Goal: Task Accomplishment & Management: Complete application form

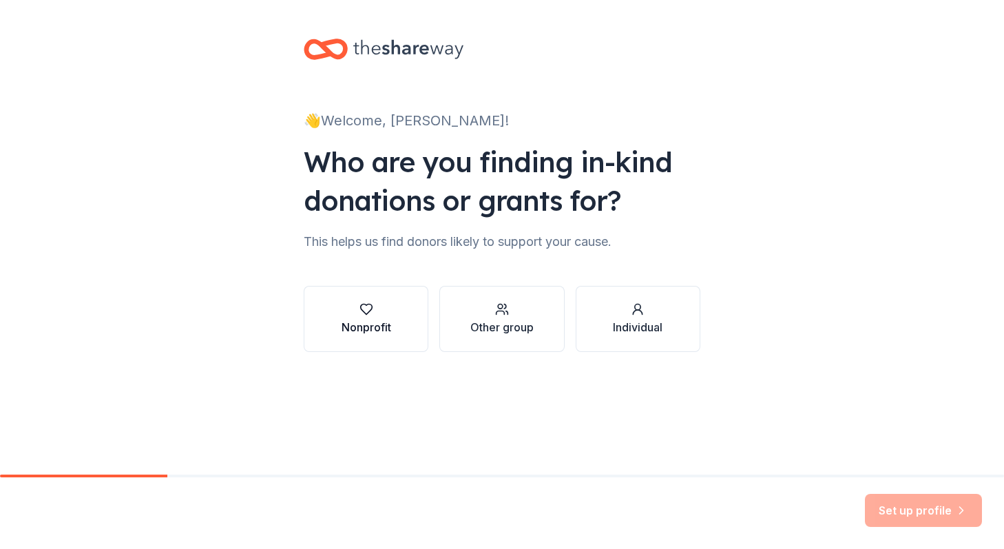
click at [347, 305] on div "button" at bounding box center [367, 309] width 50 height 14
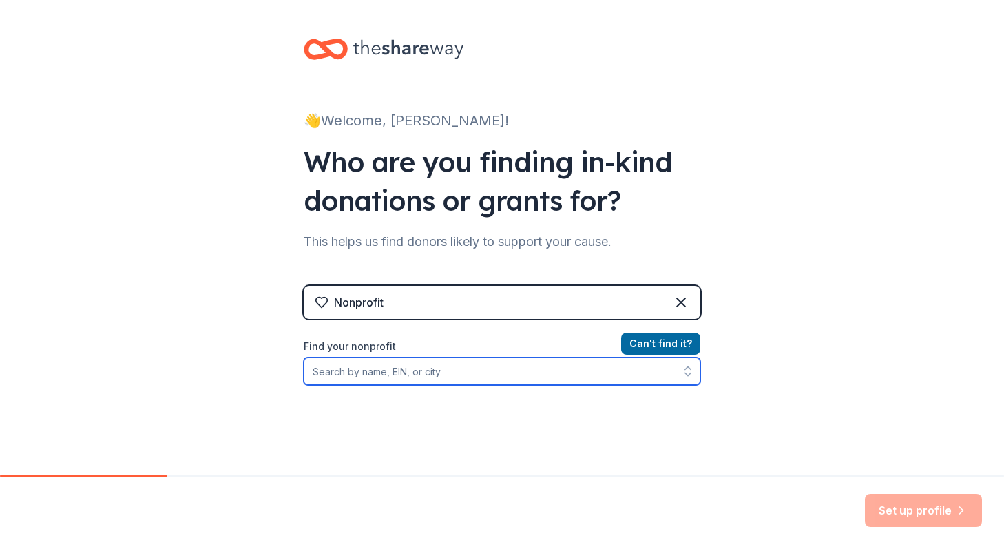
click at [407, 370] on input "Find your nonprofit" at bounding box center [502, 372] width 397 height 28
click at [347, 369] on input "[GEOGRAPHIC_DATA]" at bounding box center [502, 372] width 397 height 28
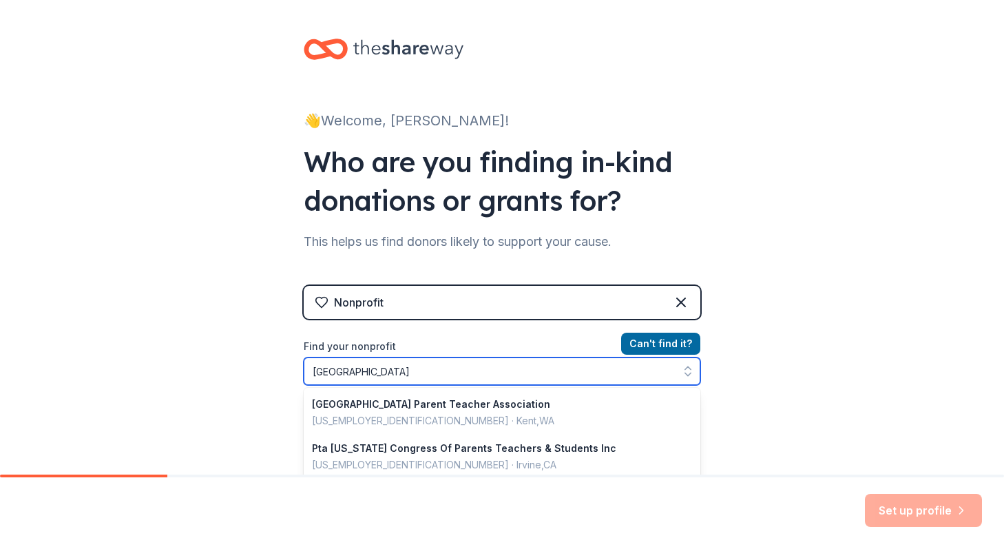
click at [440, 371] on input "SpringBrook Elementary" at bounding box center [502, 372] width 397 height 28
click at [340, 371] on input "SpringBrook Elementary" at bounding box center [502, 372] width 397 height 28
type input "Spring Brook Elementary"
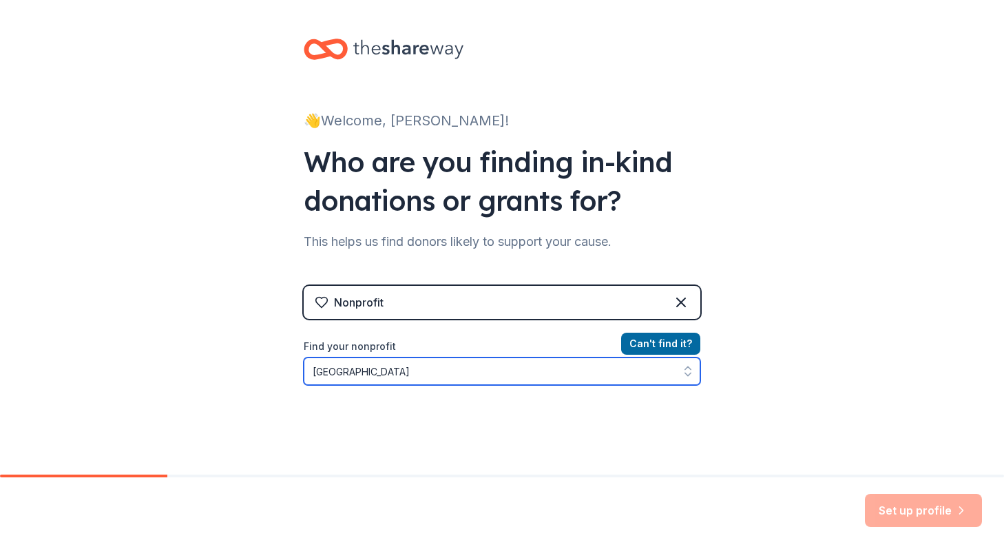
click at [460, 371] on input "Spring Brook Elementary" at bounding box center [502, 372] width 397 height 28
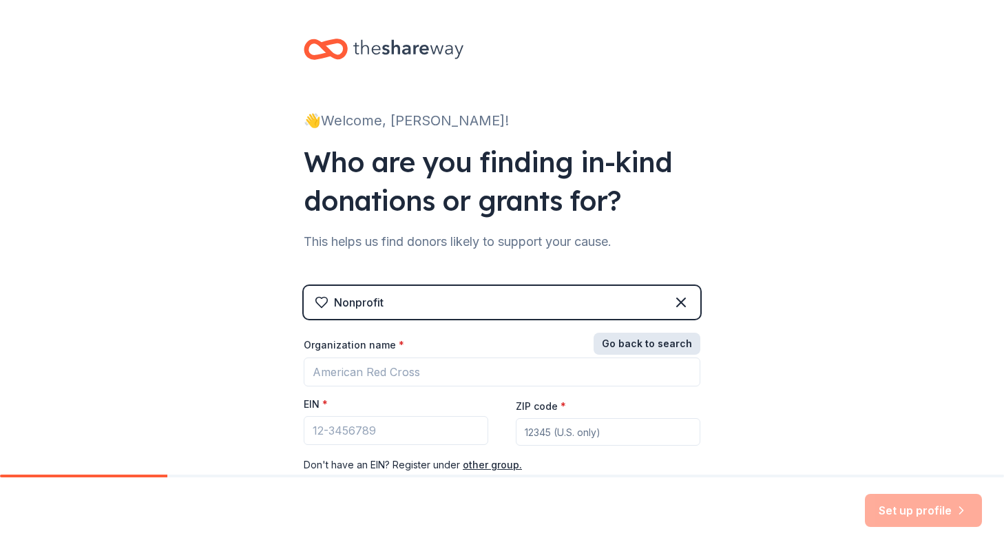
click at [668, 344] on button "Go back to search" at bounding box center [647, 344] width 107 height 22
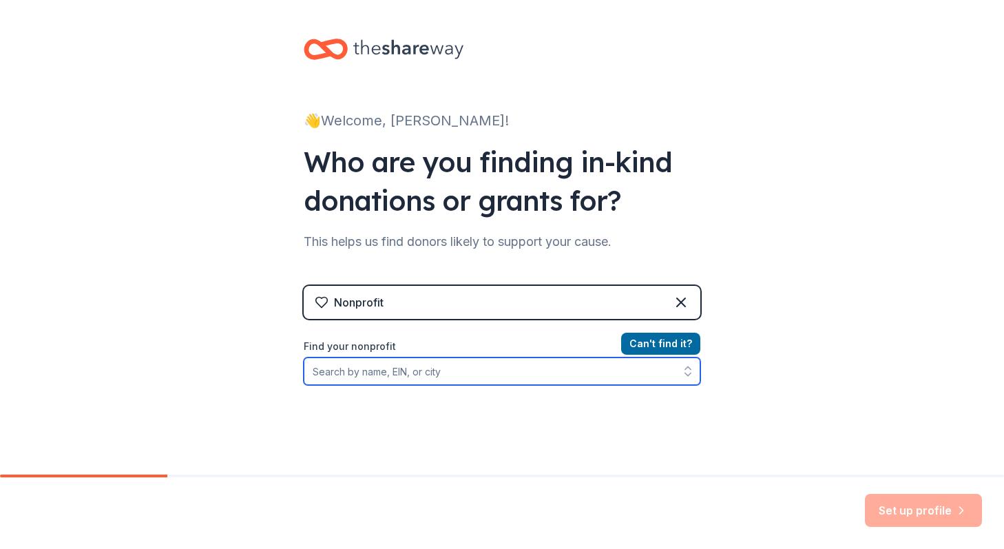
click at [429, 384] on input "Find your nonprofit" at bounding box center [502, 372] width 397 height 28
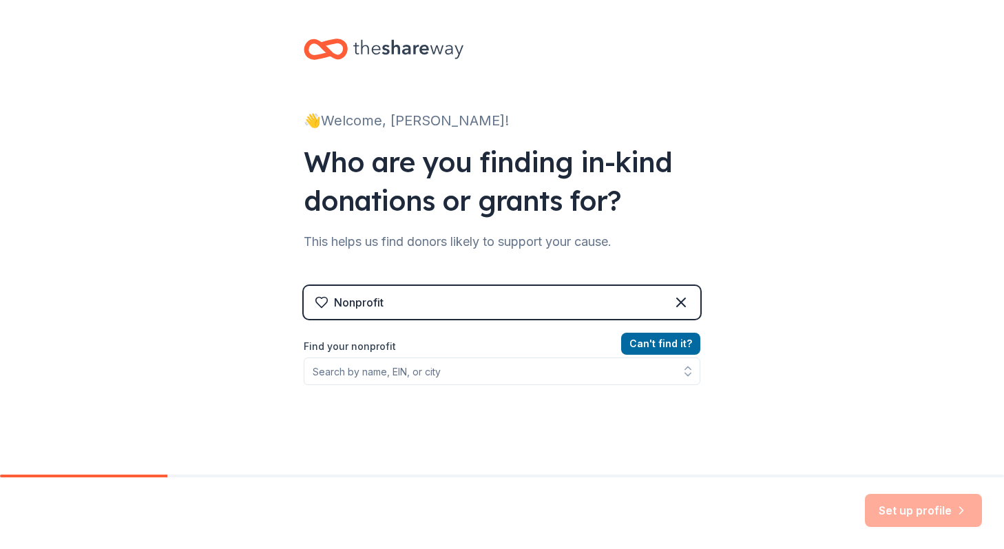
click at [852, 249] on div "👋 Welcome, Erica! Who are you finding in-kind donations or grants for? This hel…" at bounding box center [502, 294] width 1004 height 589
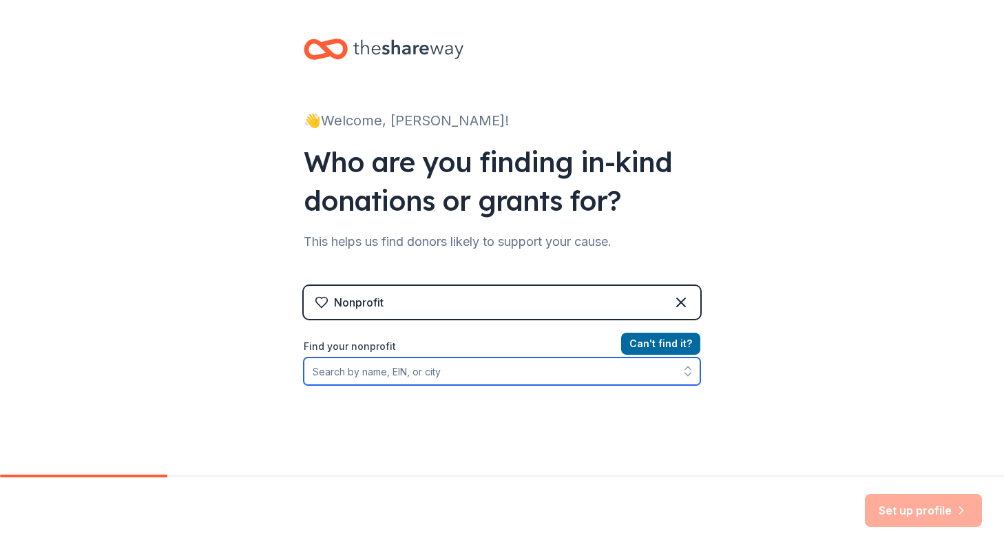
click at [349, 372] on input "Find your nonprofit" at bounding box center [502, 372] width 397 height 28
type input "E99891281"
click at [521, 369] on input "E99891281" at bounding box center [502, 372] width 397 height 28
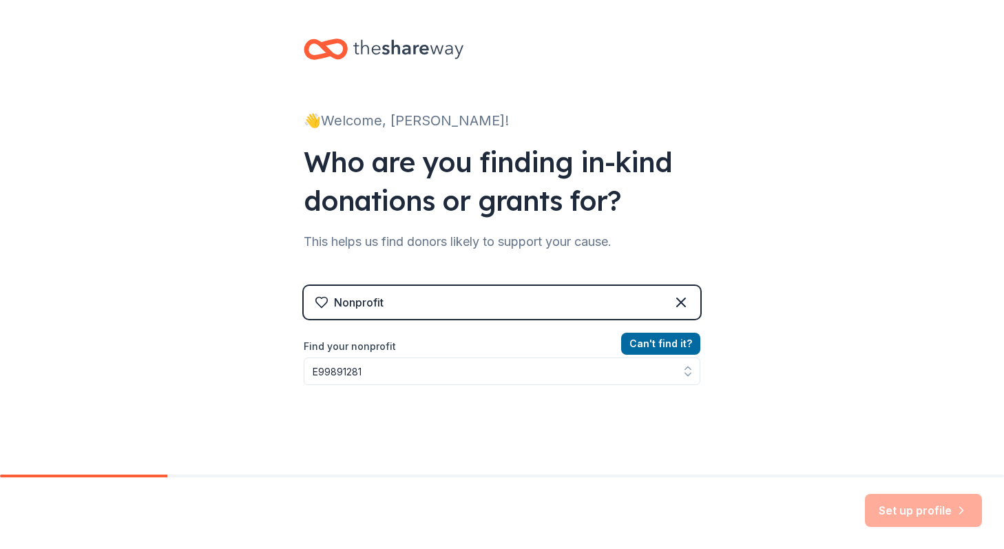
click at [668, 393] on div "Can ' t find it? Find your nonprofit E99891281" at bounding box center [502, 416] width 397 height 160
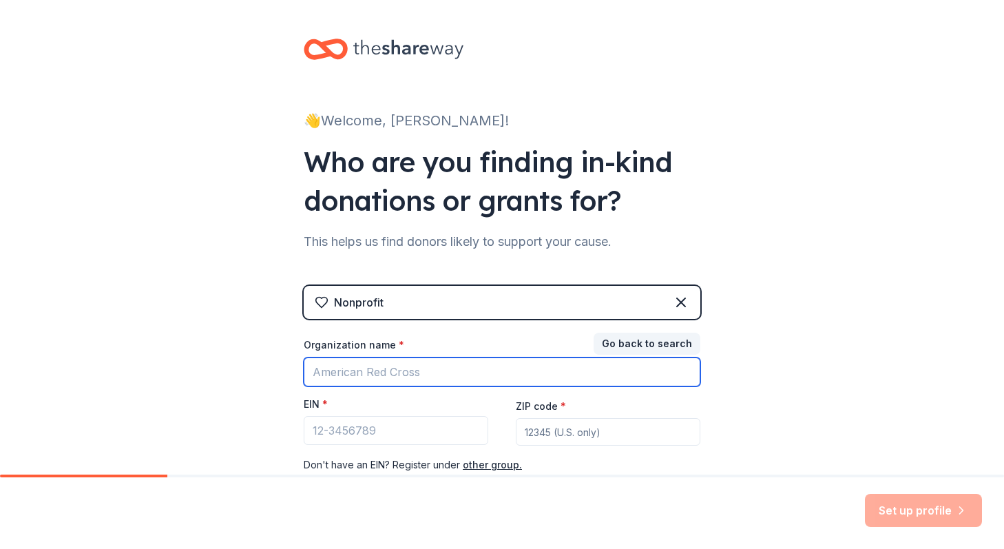
click at [349, 380] on input "Organization name *" at bounding box center [502, 372] width 397 height 29
type input "[GEOGRAPHIC_DATA]"
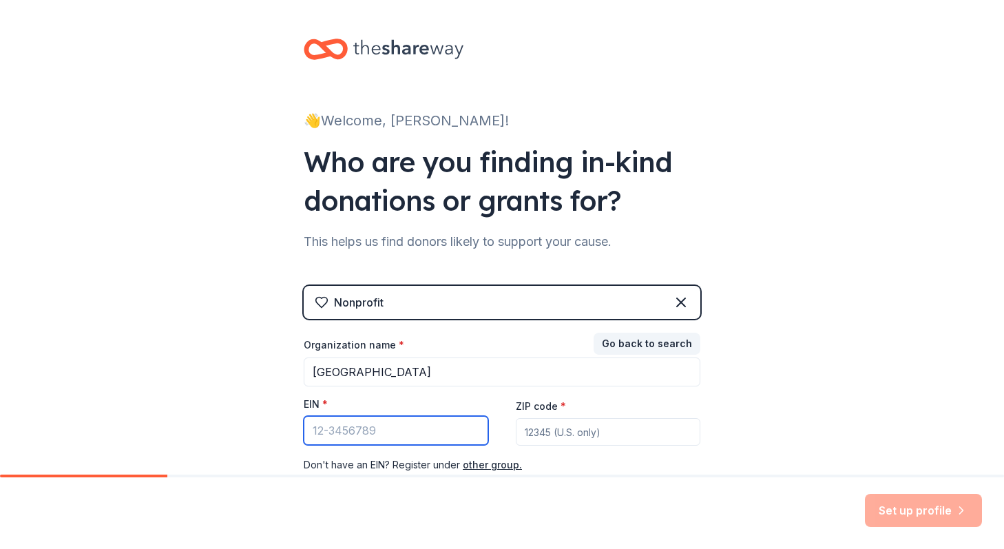
click at [316, 432] on input "EIN *" at bounding box center [396, 430] width 185 height 29
type input "99-891281"
click at [542, 429] on input "ZIP code *" at bounding box center [608, 432] width 185 height 28
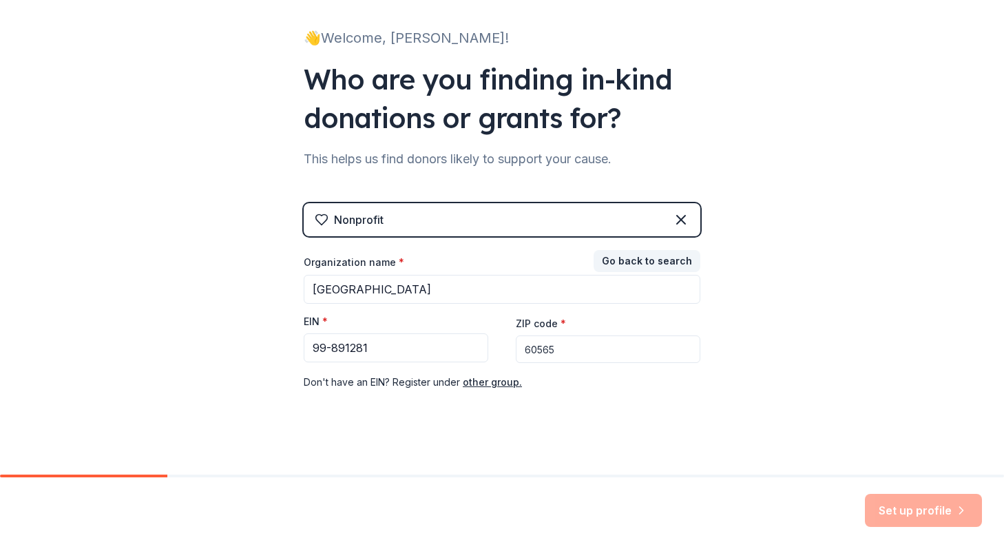
scroll to position [92, 0]
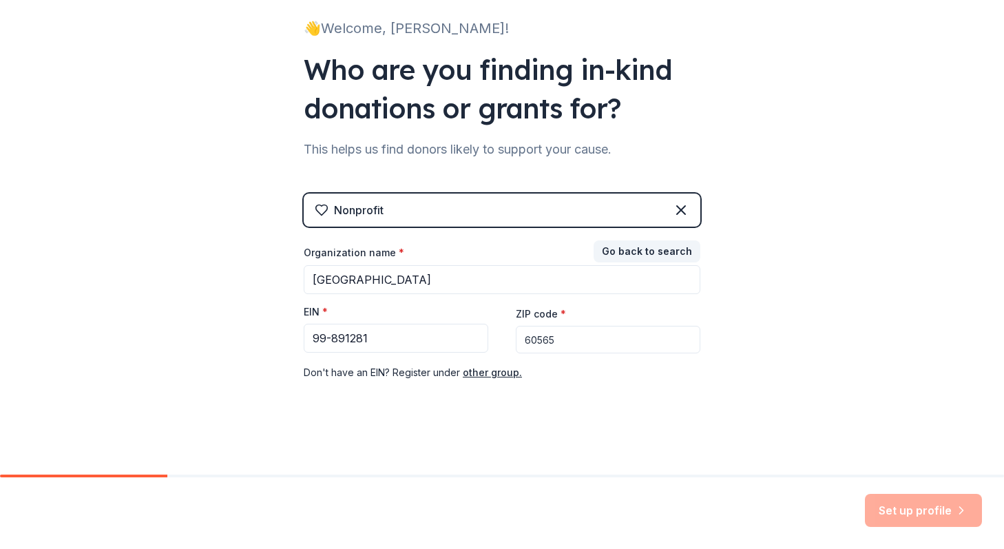
type input "60565"
drag, startPoint x: 384, startPoint y: 336, endPoint x: 293, endPoint y: 332, distance: 91.7
click at [293, 333] on div "👋 Welcome, Erica! Who are you finding in-kind donations or grants for? This hel…" at bounding box center [502, 191] width 441 height 567
type input "99-891281"
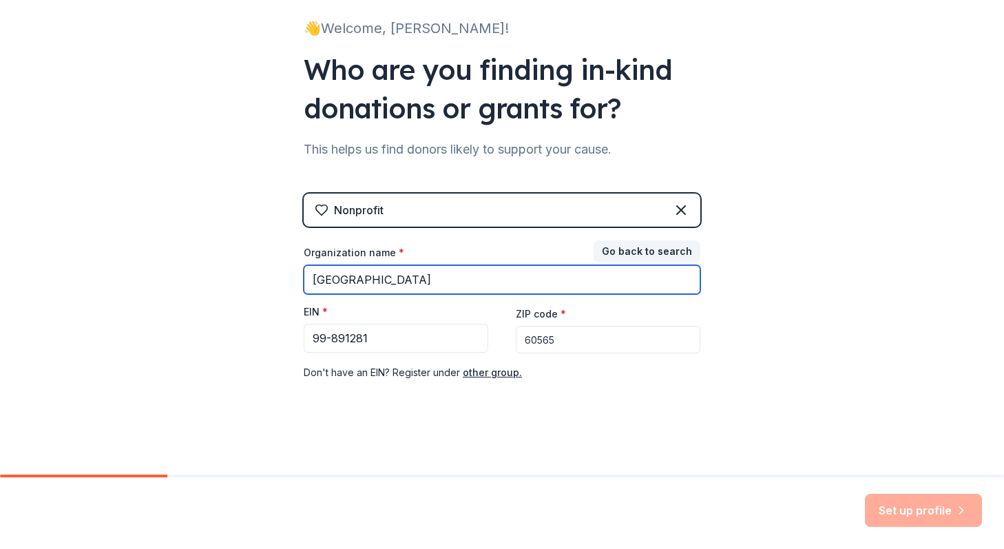
click at [489, 282] on input "[GEOGRAPHIC_DATA]" at bounding box center [502, 279] width 397 height 29
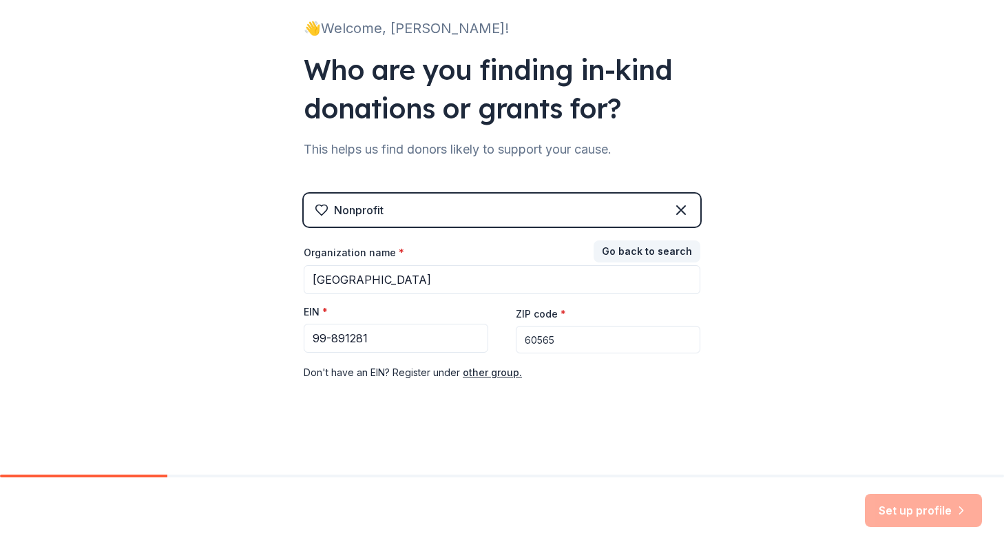
click at [566, 339] on input "60565" at bounding box center [608, 340] width 185 height 28
click at [916, 511] on div "Set up profile" at bounding box center [923, 510] width 117 height 33
drag, startPoint x: 381, startPoint y: 342, endPoint x: 247, endPoint y: 338, distance: 133.7
click at [247, 338] on div "👋 Welcome, Erica! Who are you finding in-kind donations or grants for? This hel…" at bounding box center [502, 191] width 1004 height 567
type input "99-891281"
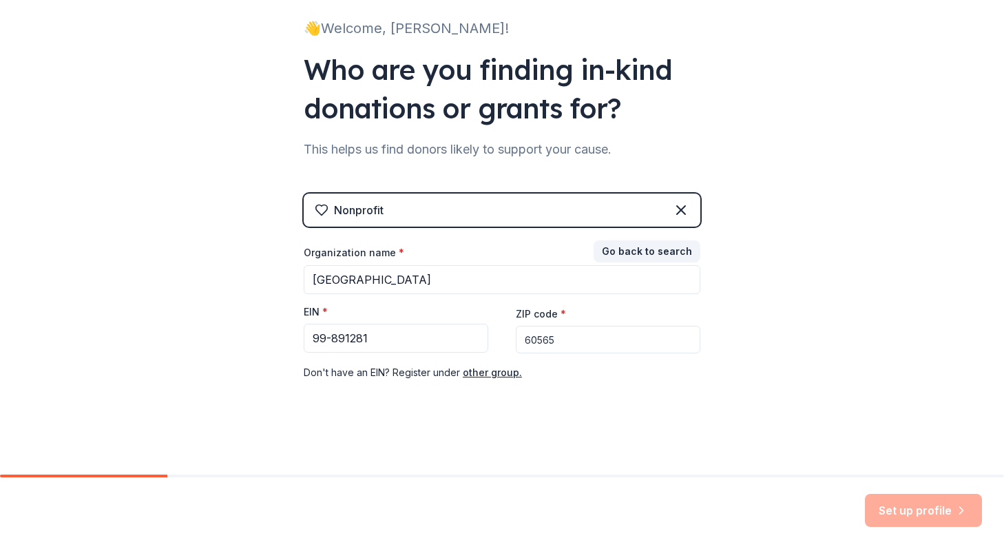
drag, startPoint x: 586, startPoint y: 341, endPoint x: 491, endPoint y: 339, distance: 95.1
click at [491, 339] on div "Organization name * Spring Brook Elementary School EIN * 99-891281 ZIP code * 6…" at bounding box center [502, 313] width 397 height 135
click at [828, 451] on div "👋 Welcome, Erica! Who are you finding in-kind donations or grants for? This hel…" at bounding box center [502, 191] width 1004 height 567
click at [917, 508] on div "Set up profile" at bounding box center [923, 510] width 117 height 33
click at [486, 373] on button "other group." at bounding box center [492, 372] width 59 height 17
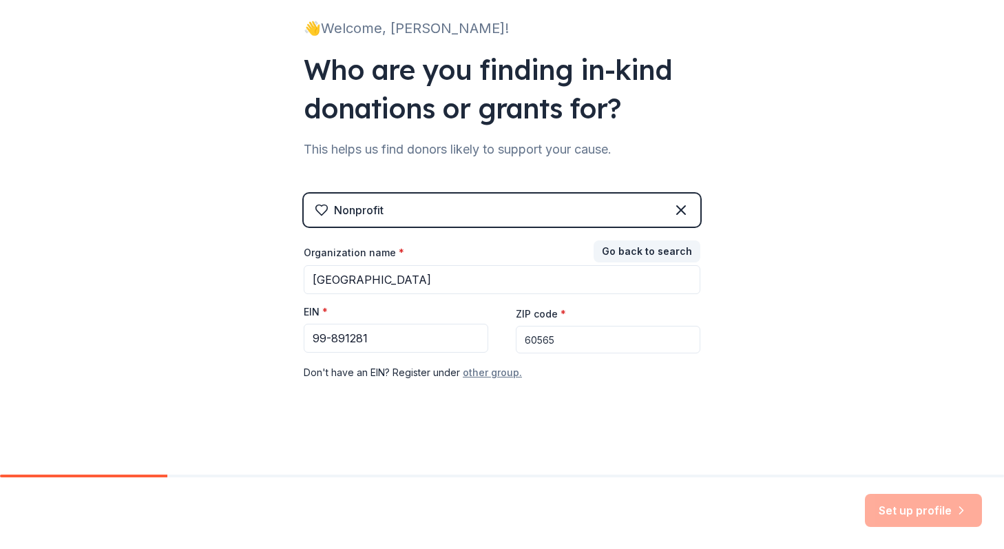
scroll to position [62, 0]
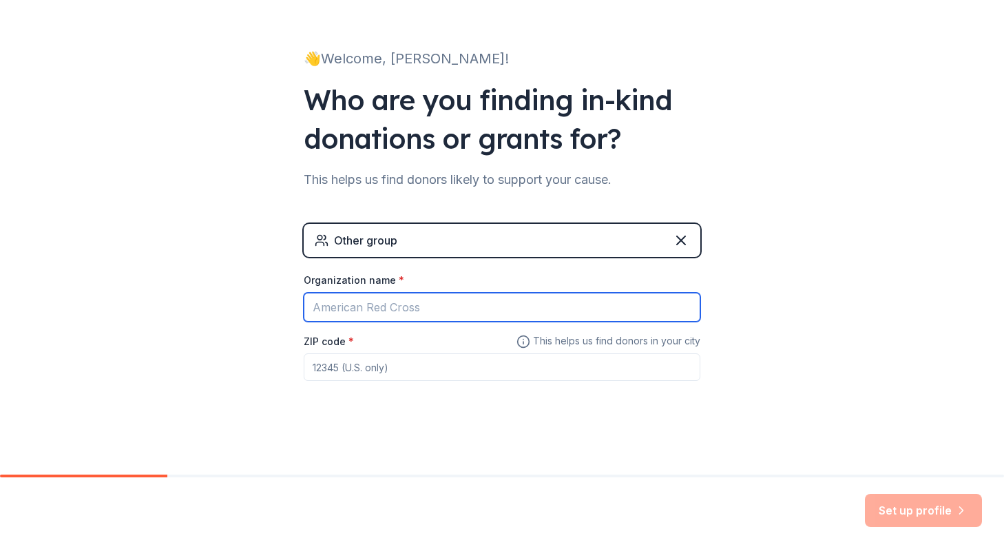
click at [329, 300] on input "Organization name *" at bounding box center [502, 307] width 397 height 29
type input "[GEOGRAPHIC_DATA]"
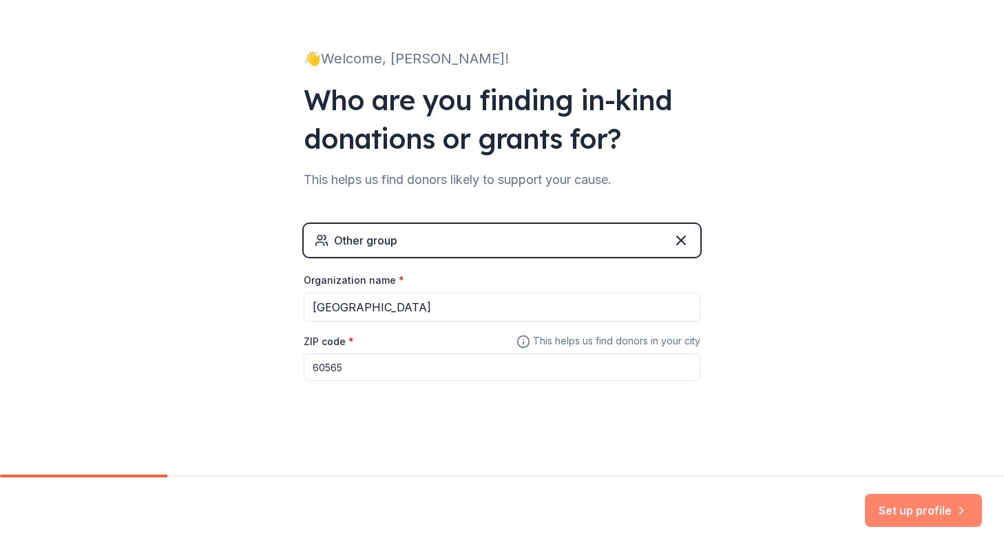
type input "60565"
click at [936, 509] on button "Set up profile" at bounding box center [923, 510] width 117 height 33
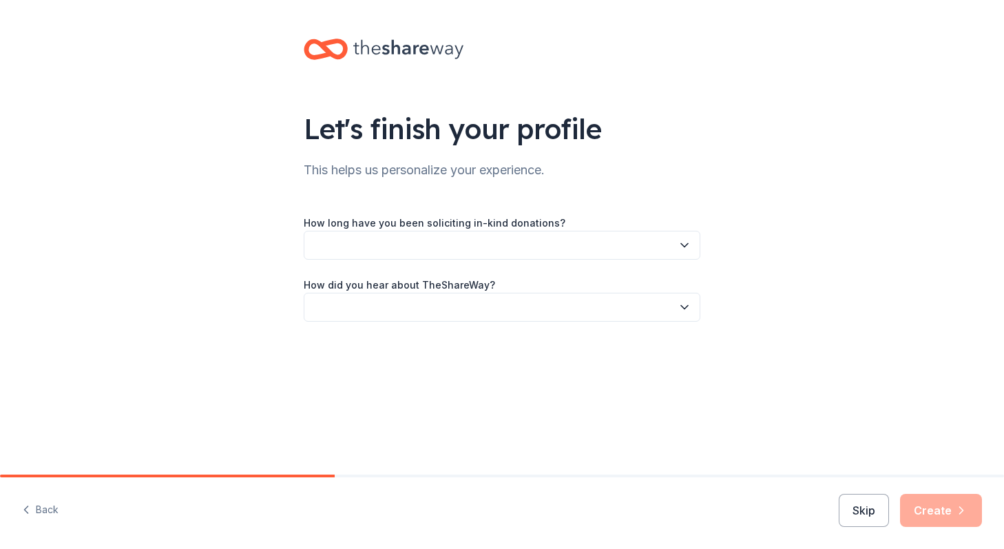
click at [355, 239] on button "button" at bounding box center [502, 245] width 397 height 29
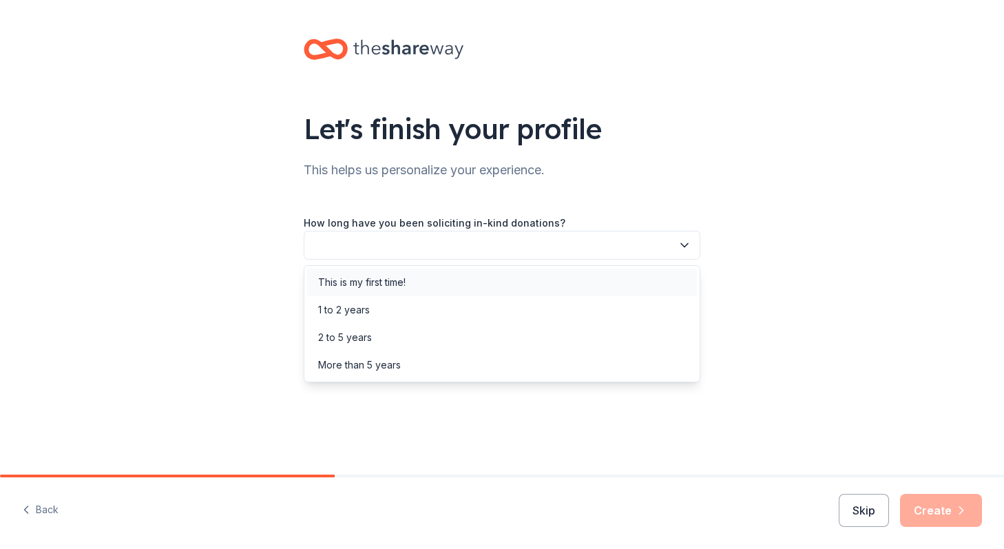
click at [351, 282] on div "This is my first time!" at bounding box center [361, 282] width 87 height 17
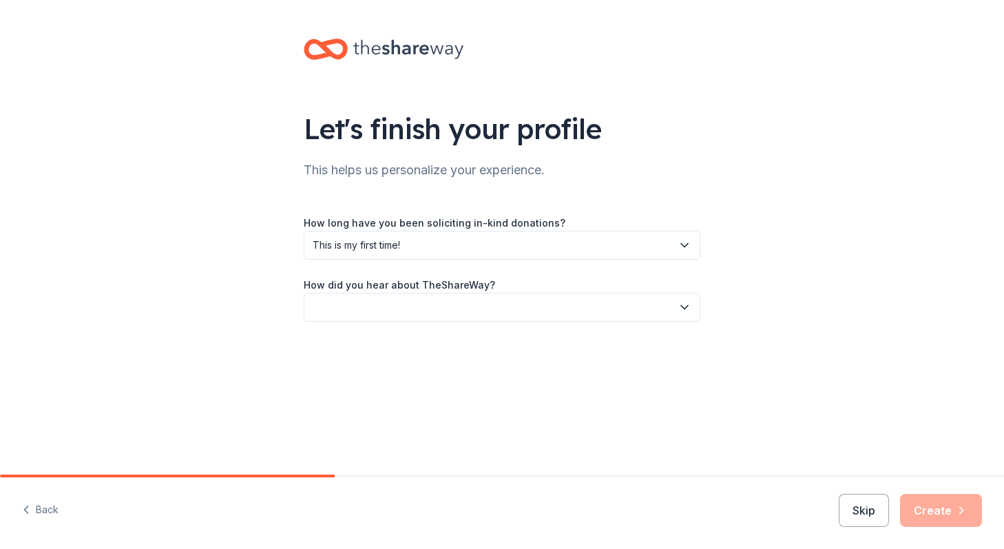
click at [351, 311] on button "button" at bounding box center [502, 307] width 397 height 29
click at [354, 343] on div "Friend or colleague" at bounding box center [363, 344] width 90 height 17
click at [926, 511] on button "Create" at bounding box center [941, 510] width 82 height 33
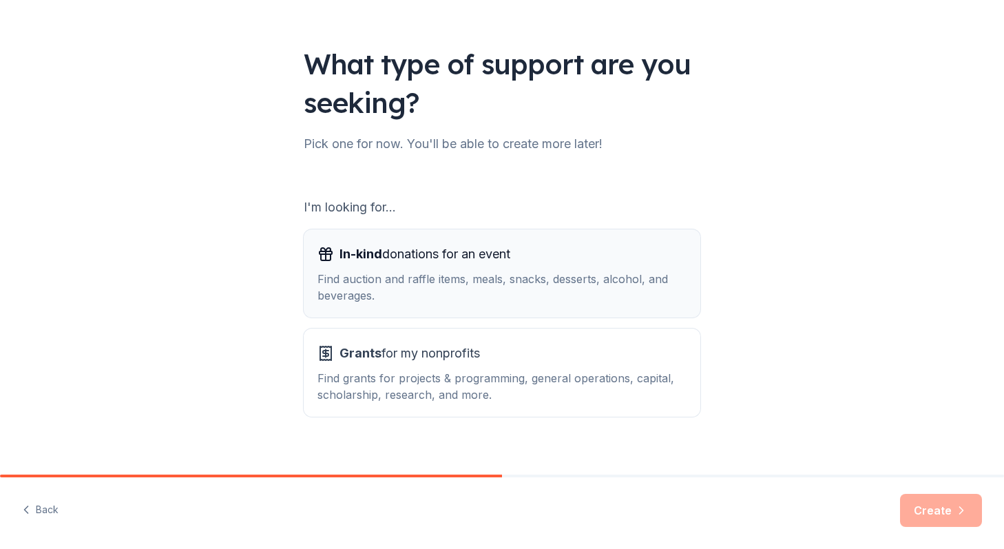
scroll to position [81, 0]
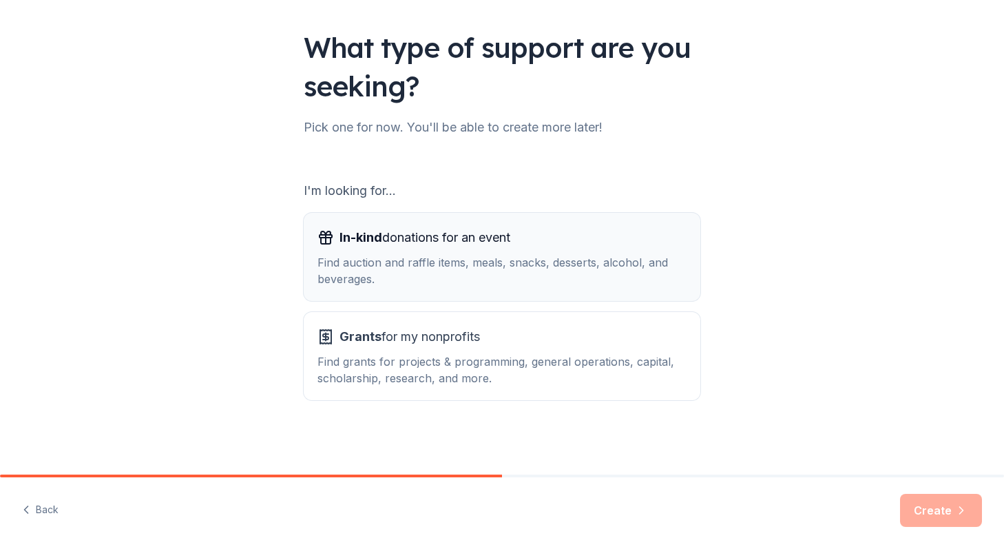
click at [460, 243] on span "In-kind donations for an event" at bounding box center [425, 238] width 171 height 22
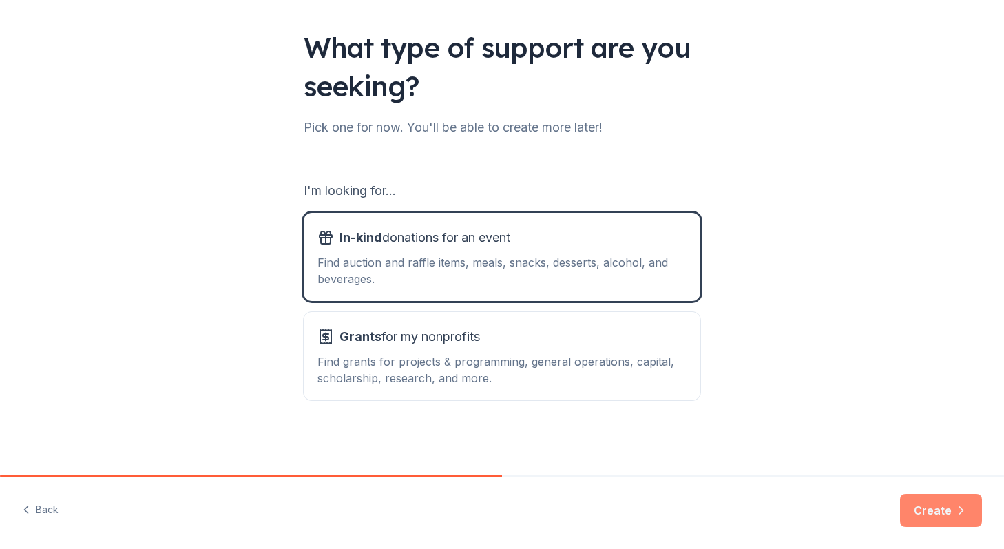
click at [945, 517] on button "Create" at bounding box center [941, 510] width 82 height 33
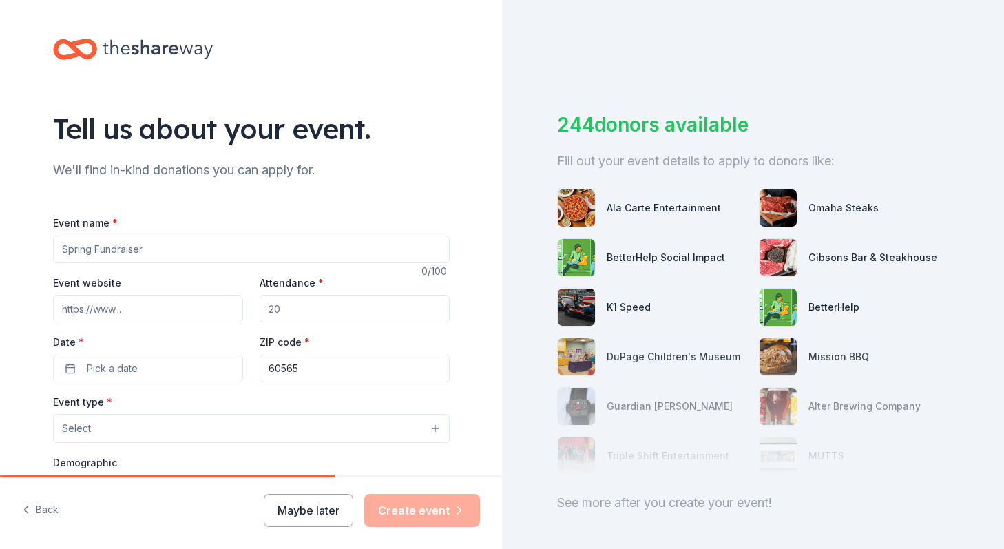
click at [94, 249] on input "Event name *" at bounding box center [251, 250] width 397 height 28
type input "F"
type input "School Fundraiser"
click at [279, 311] on input "Attendance *" at bounding box center [355, 309] width 190 height 28
type input "200"
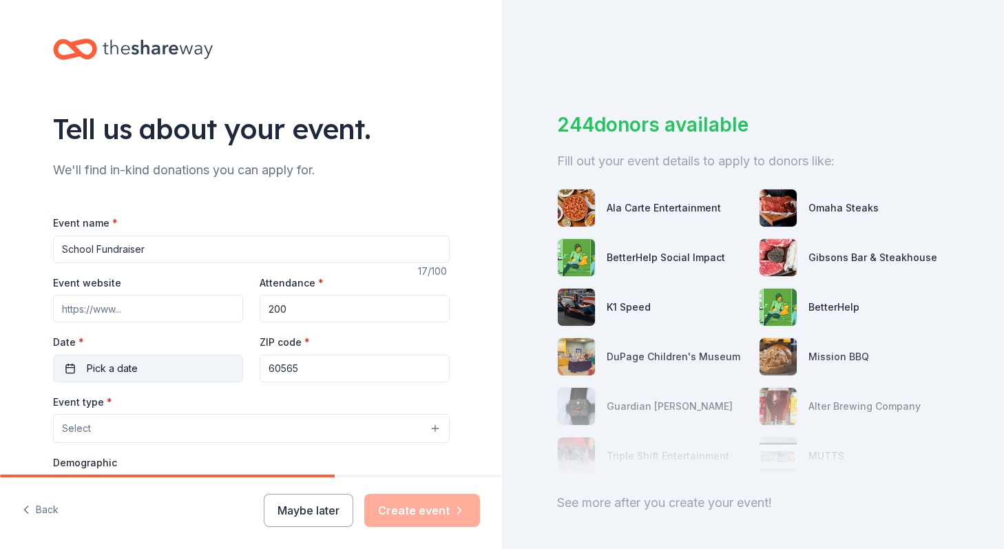
click at [139, 370] on button "Pick a date" at bounding box center [148, 369] width 190 height 28
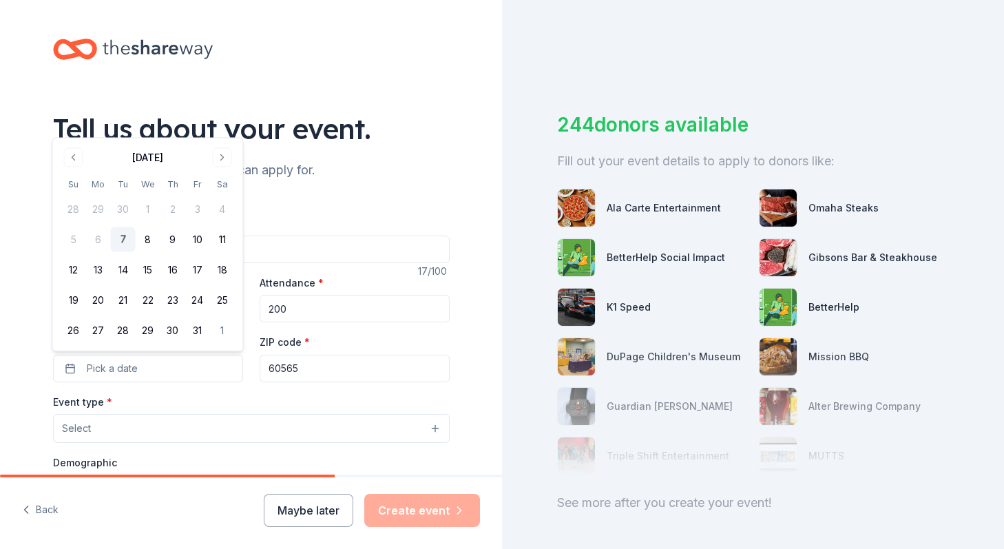
click at [397, 208] on div "Event name * School Fundraiser 17 /100 Event website Attendance * 200 Date * Pi…" at bounding box center [251, 521] width 397 height 659
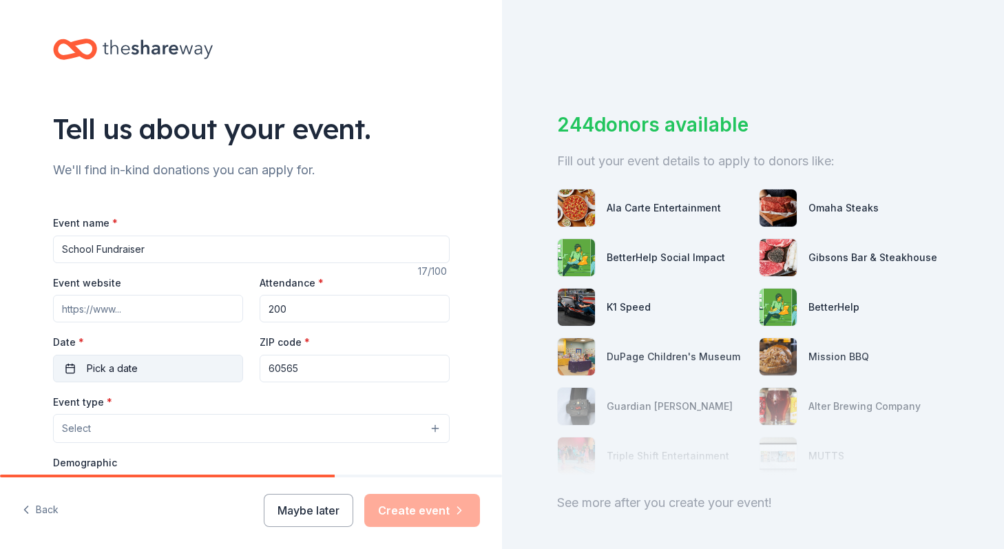
click at [175, 367] on button "Pick a date" at bounding box center [148, 369] width 190 height 28
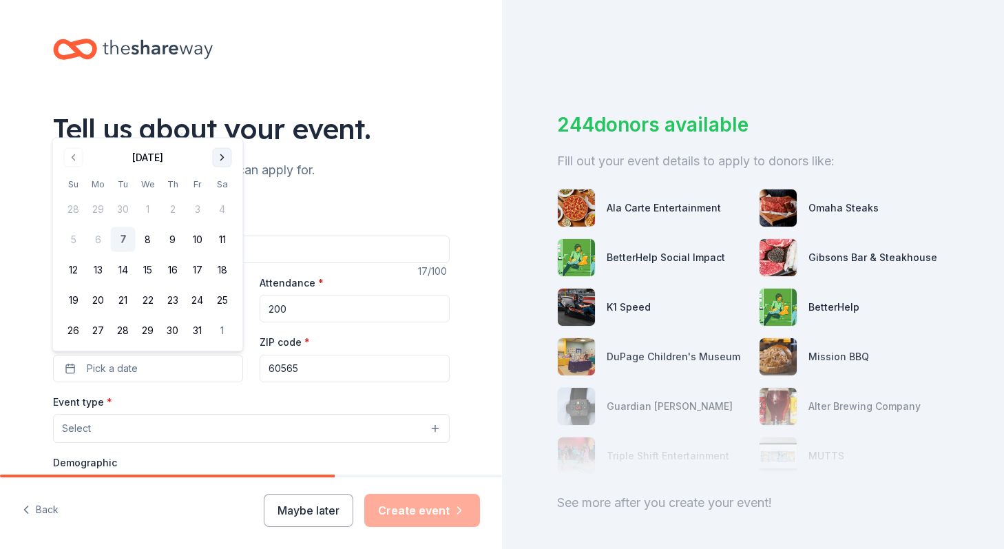
click at [227, 158] on button "Go to next month" at bounding box center [222, 157] width 19 height 19
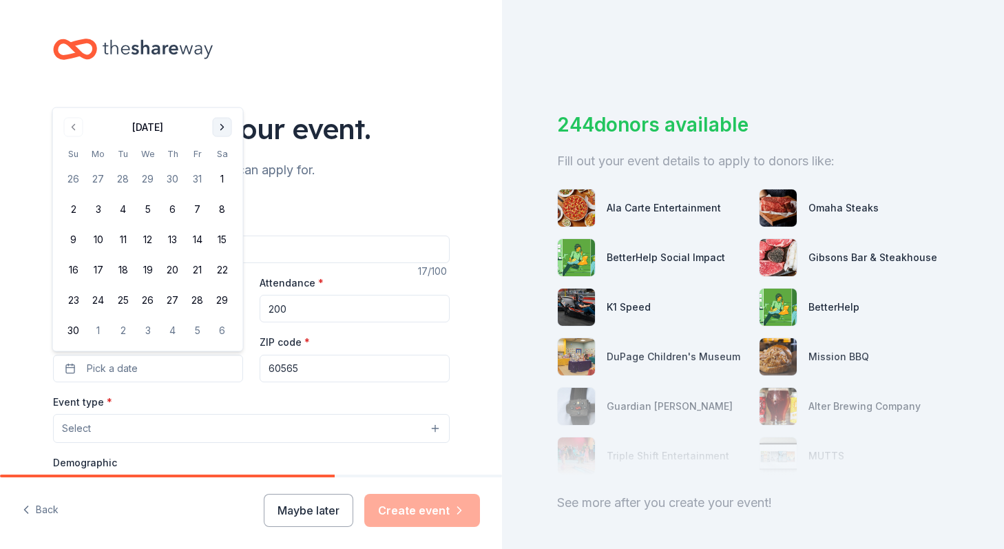
click at [227, 158] on th "Sa" at bounding box center [222, 154] width 25 height 14
click at [221, 120] on button "Go to next month" at bounding box center [222, 127] width 19 height 19
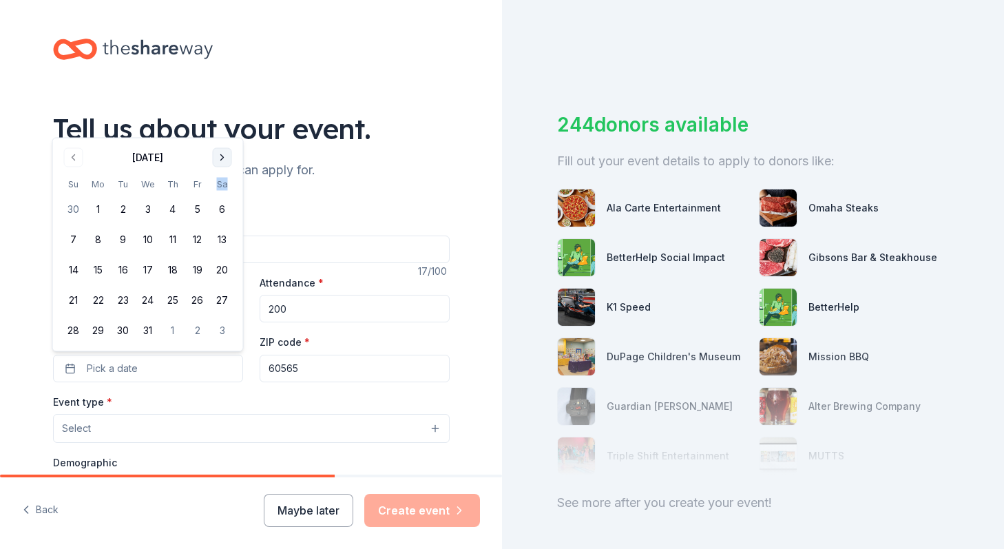
click at [216, 152] on button "Go to next month" at bounding box center [222, 157] width 19 height 19
click at [223, 297] on button "21" at bounding box center [222, 300] width 25 height 25
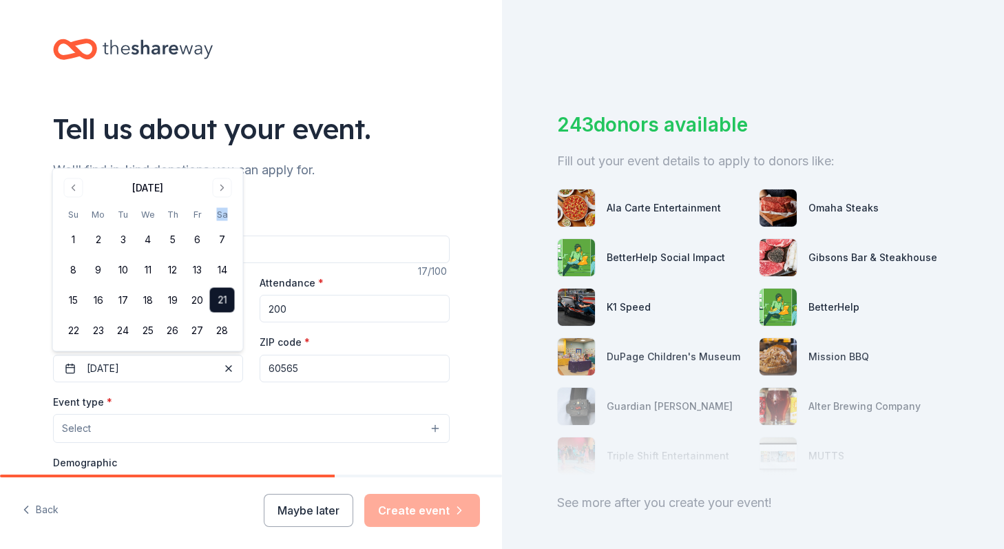
click at [136, 429] on button "Select" at bounding box center [251, 428] width 397 height 29
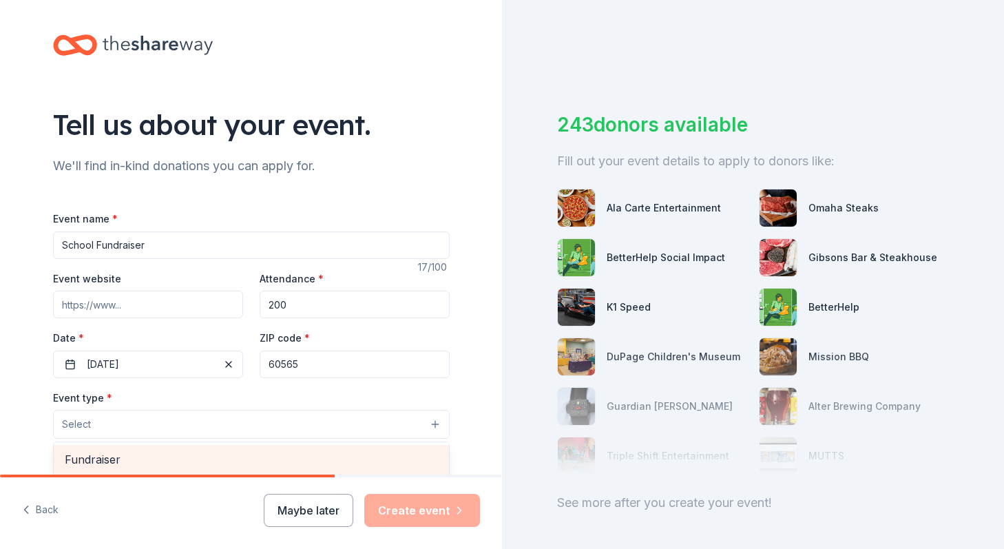
click at [125, 462] on span "Fundraiser" at bounding box center [251, 460] width 373 height 18
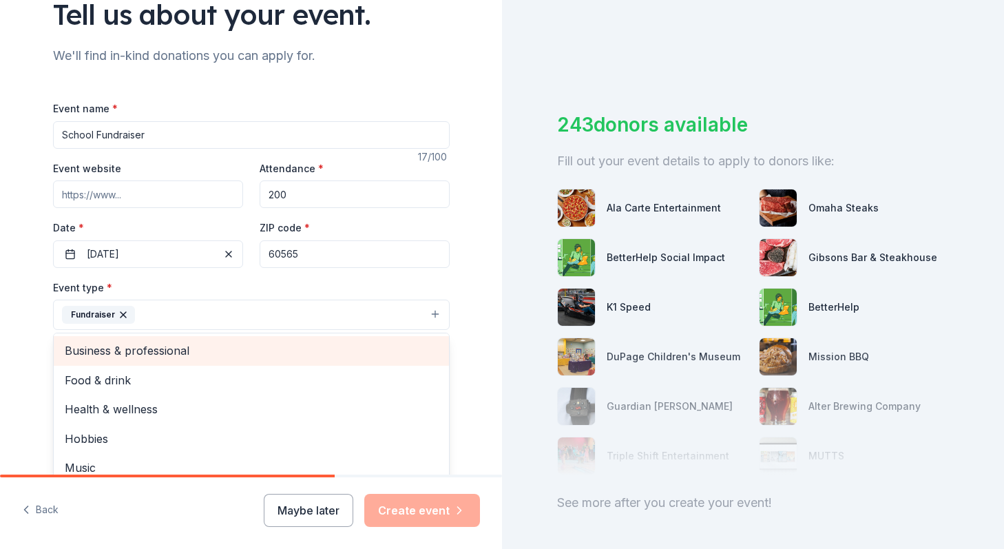
scroll to position [17, 0]
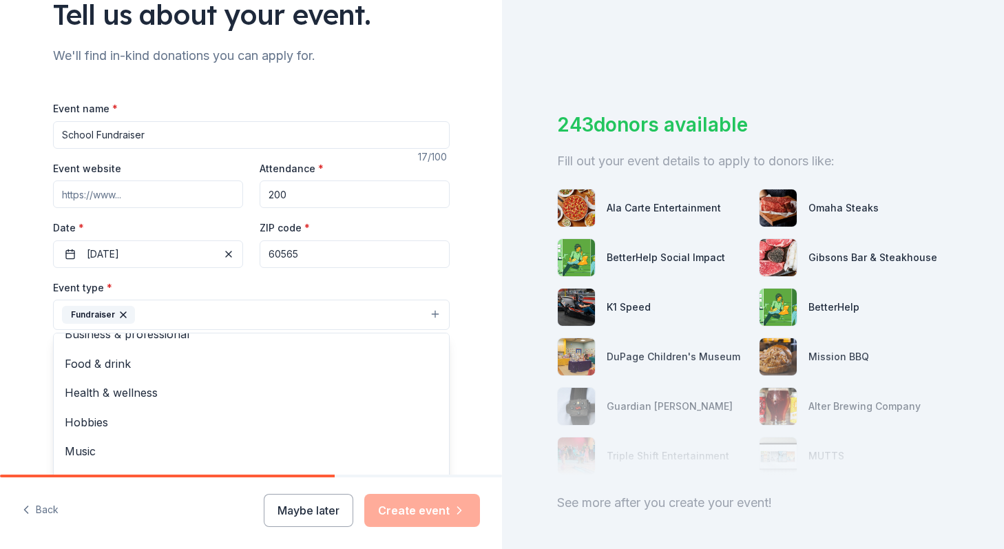
click at [94, 196] on div "Event name * School Fundraiser 17 /100 Event website Attendance * 200 Date * 02…" at bounding box center [251, 419] width 397 height 638
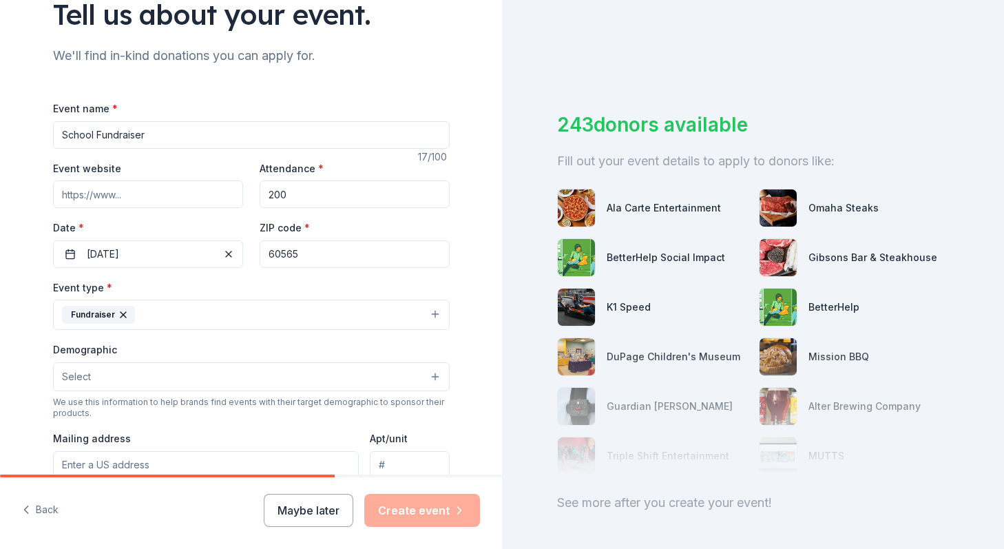
click at [83, 195] on input "Event website" at bounding box center [148, 195] width 190 height 28
paste input "https://www.sbhuskiespta.org/"
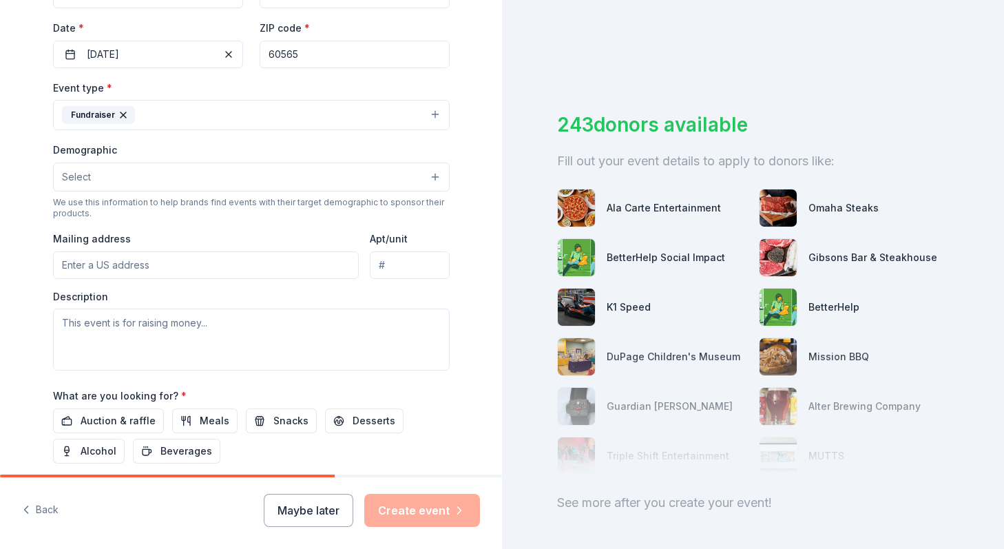
scroll to position [338, 0]
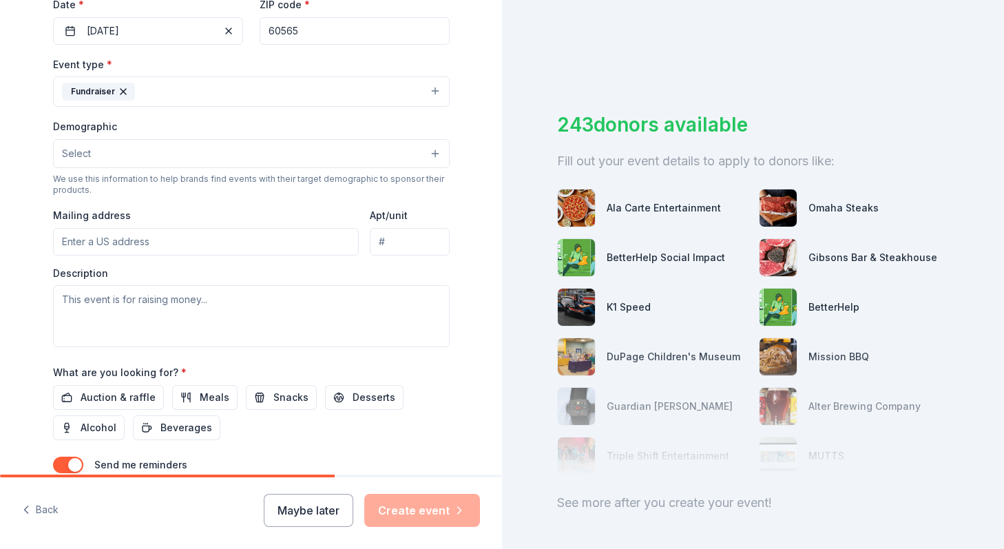
type input "https://www.sbhuskiespta.org/"
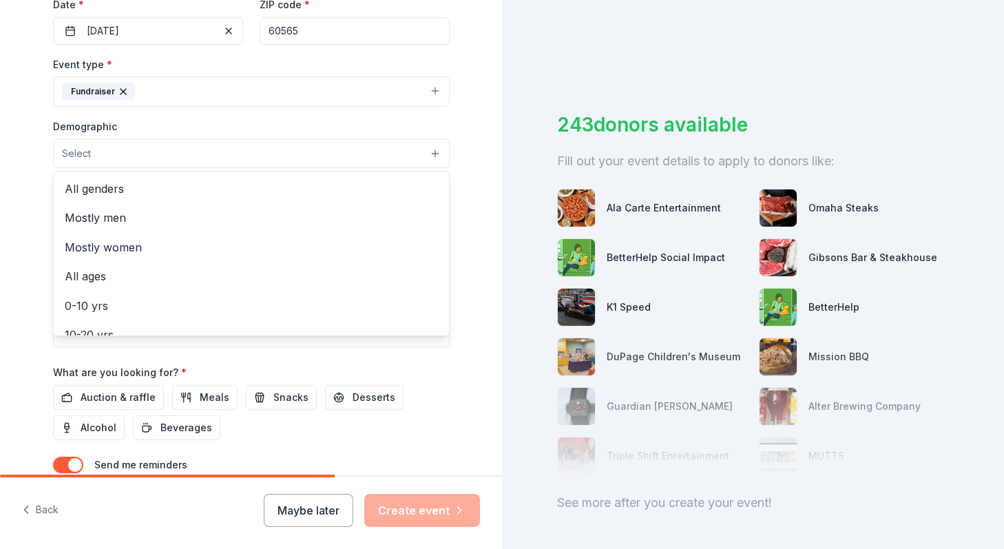
click at [91, 160] on button "Select" at bounding box center [251, 153] width 397 height 29
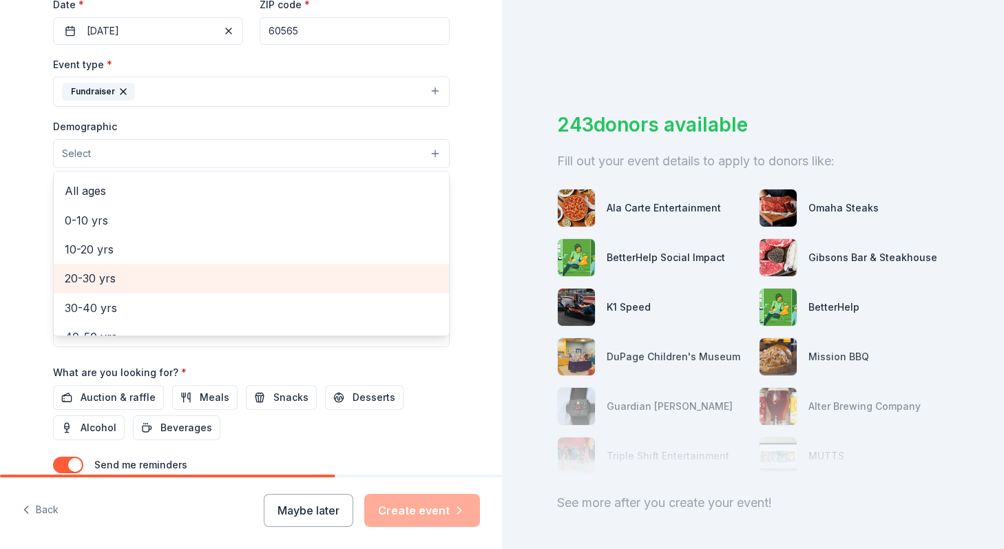
scroll to position [85, 0]
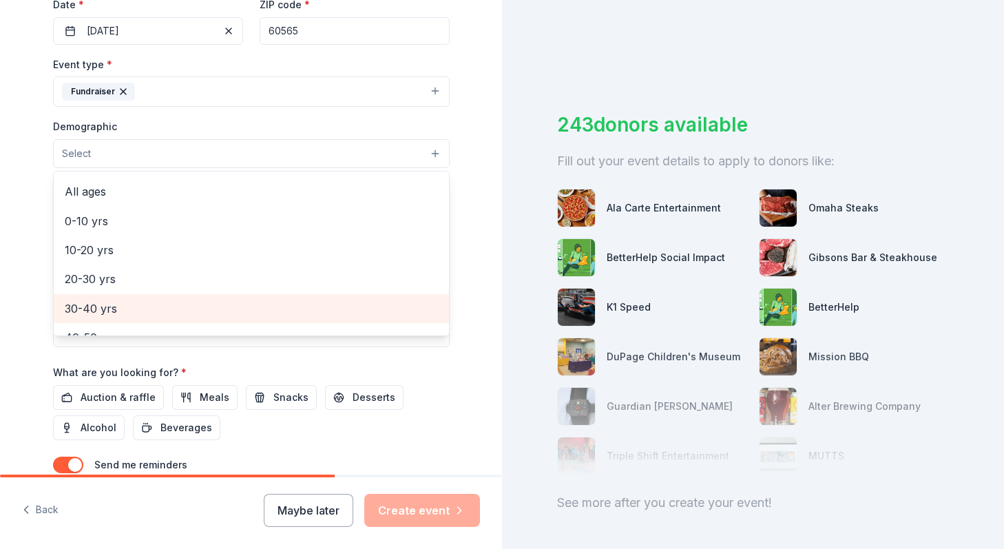
click at [110, 307] on span "30-40 yrs" at bounding box center [251, 309] width 373 height 18
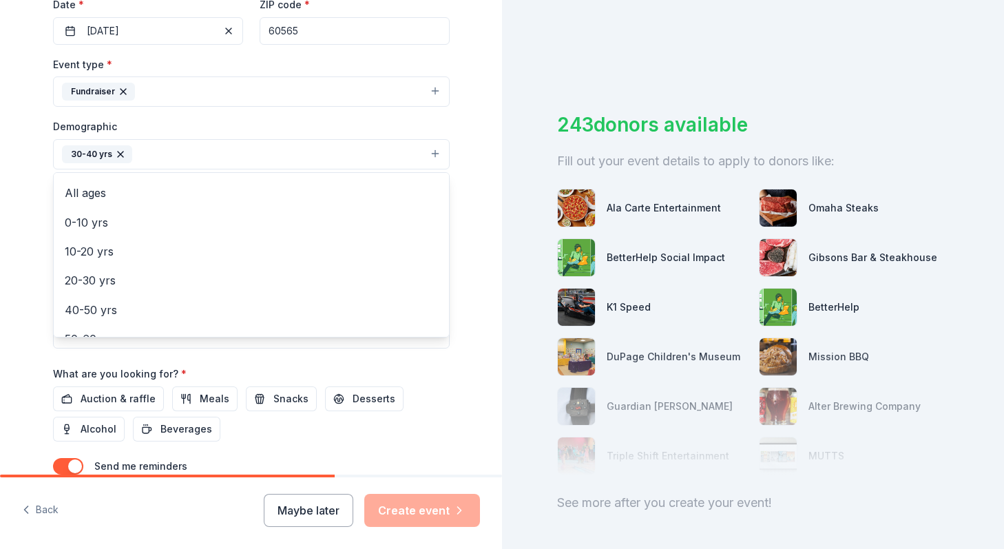
click at [120, 154] on icon "button" at bounding box center [121, 155] width 6 height 6
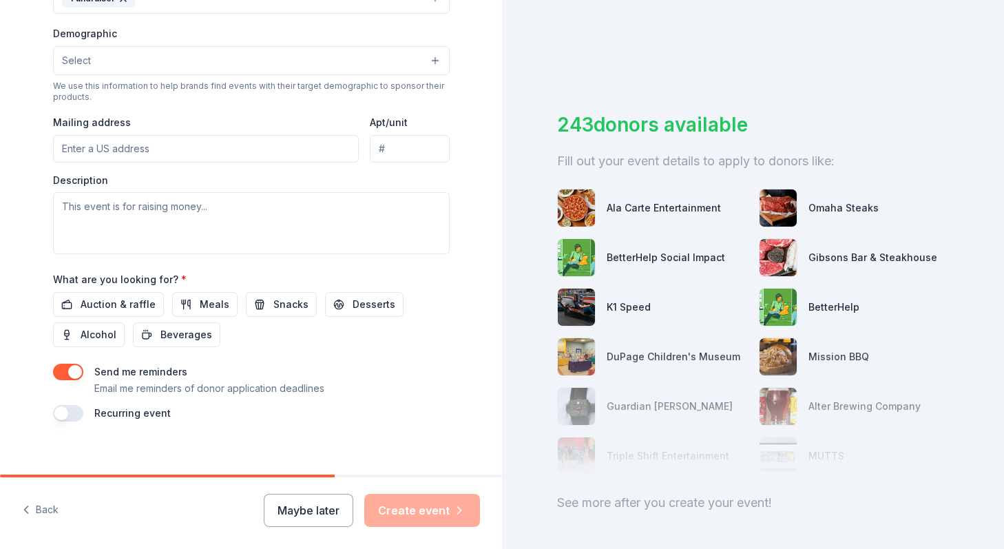
scroll to position [444, 0]
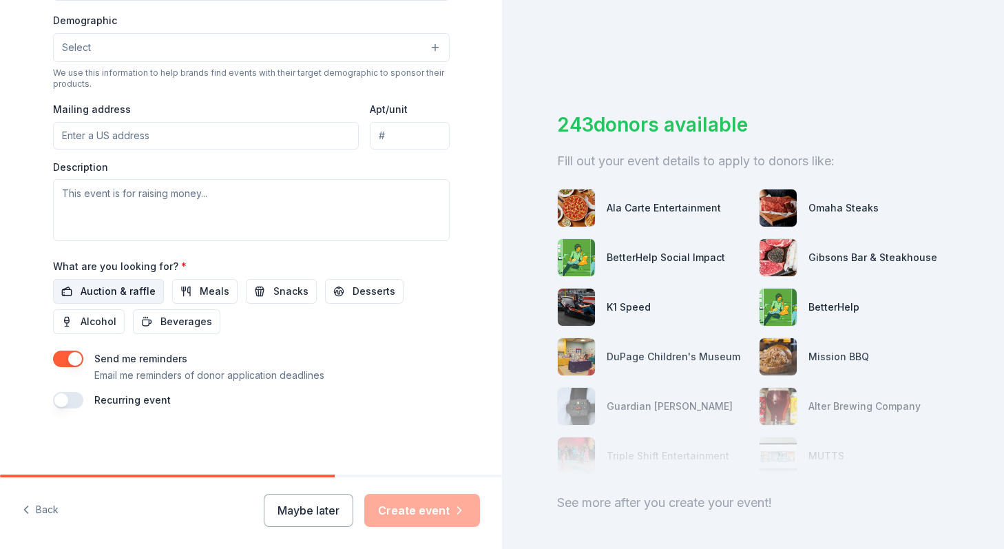
click at [109, 293] on span "Auction & raffle" at bounding box center [118, 291] width 75 height 17
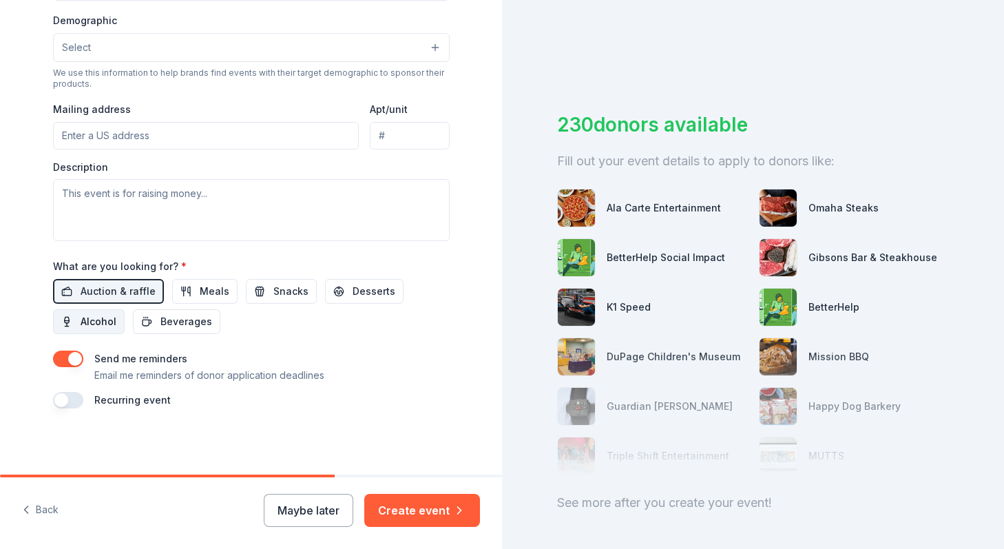
click at [79, 320] on button "Alcohol" at bounding box center [89, 321] width 72 height 25
click at [289, 288] on span "Snacks" at bounding box center [291, 291] width 35 height 17
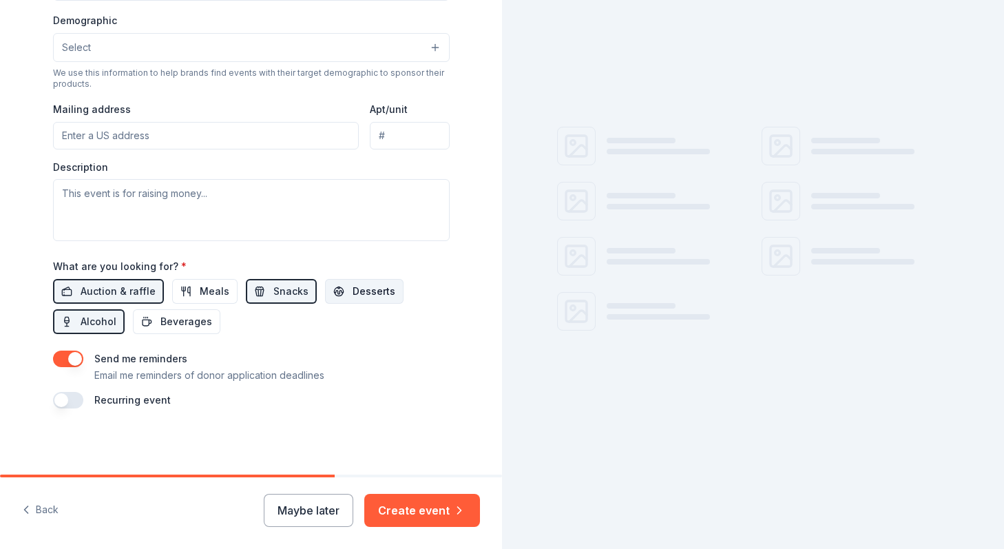
click at [353, 298] on span "Desserts" at bounding box center [374, 291] width 43 height 17
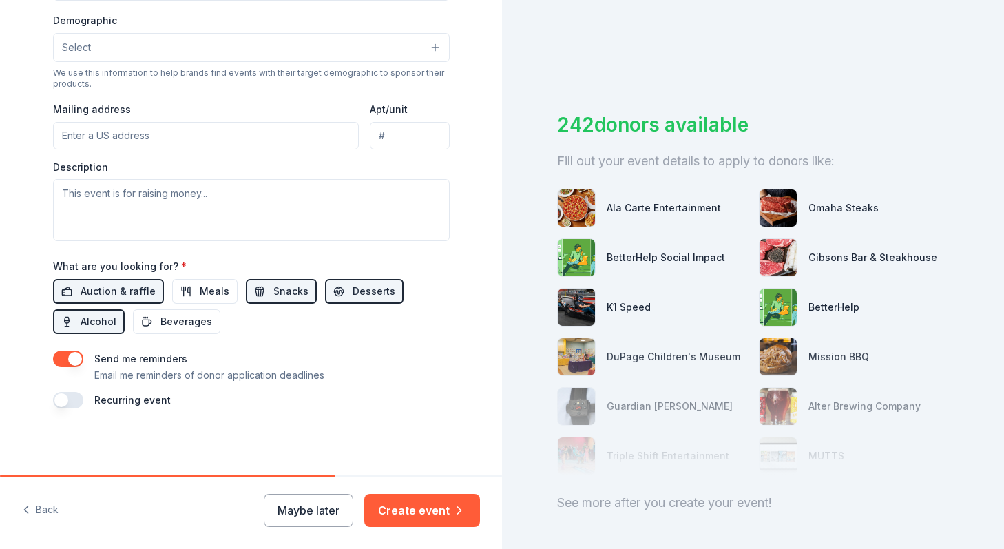
click at [72, 358] on button "button" at bounding box center [68, 359] width 30 height 17
click at [436, 515] on button "Create event" at bounding box center [422, 510] width 116 height 33
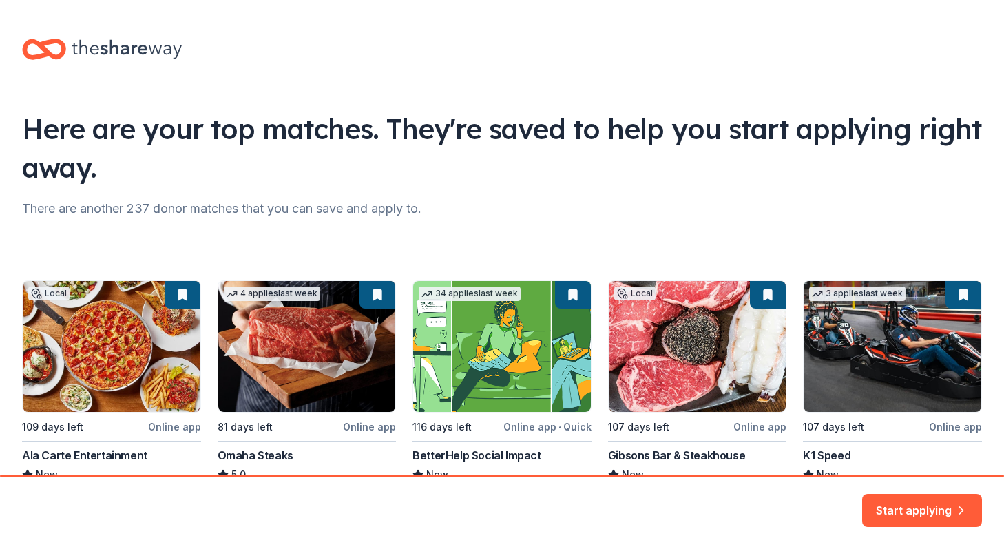
scroll to position [105, 0]
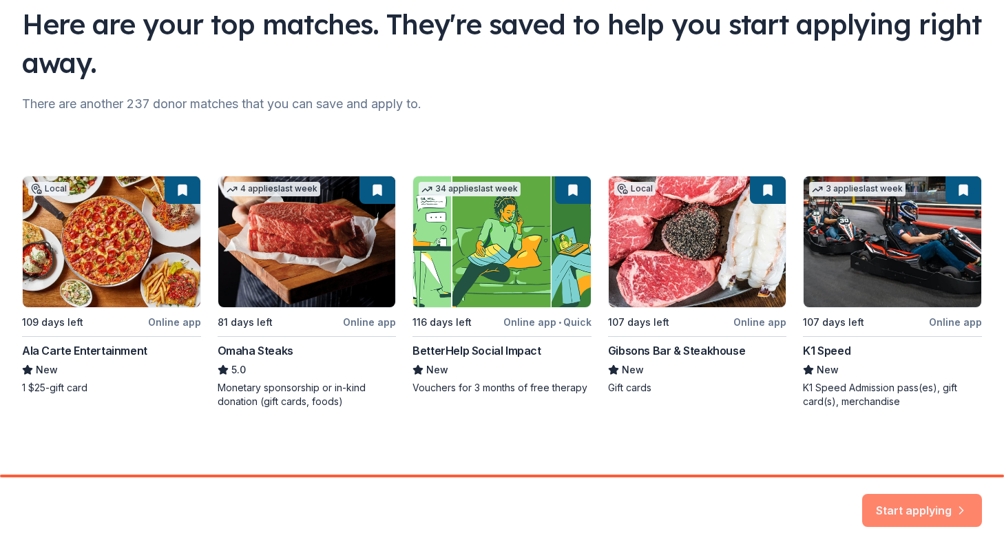
click at [909, 511] on button "Start applying" at bounding box center [923, 502] width 120 height 33
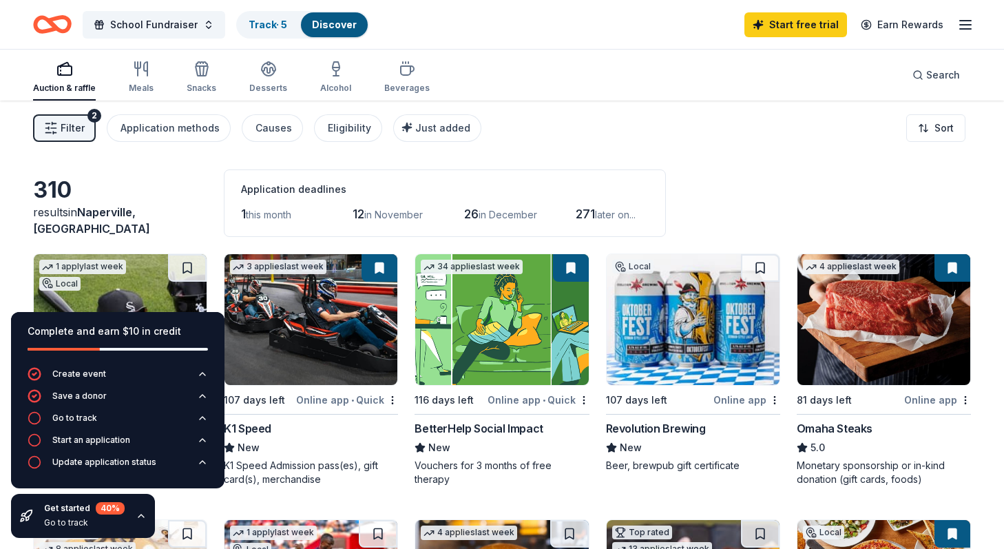
click at [705, 154] on div "Filter 2 Application methods Causes Eligibility Just added Sort" at bounding box center [502, 128] width 1004 height 55
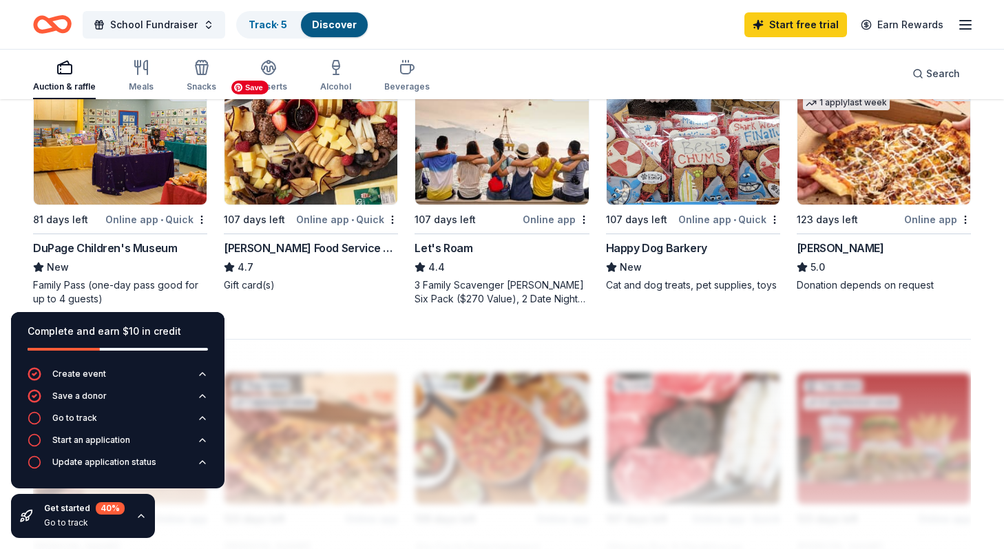
scroll to position [960, 0]
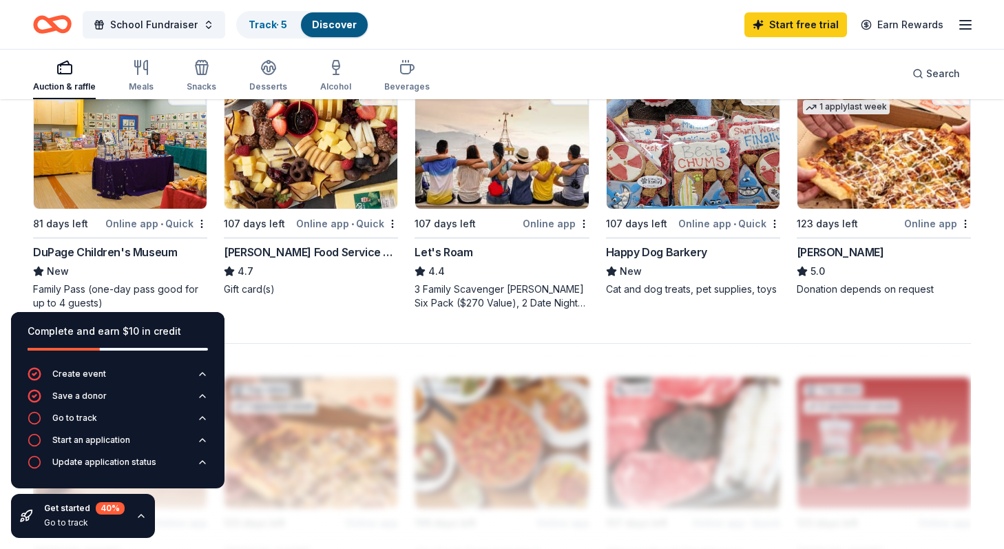
click at [114, 167] on img at bounding box center [120, 143] width 173 height 131
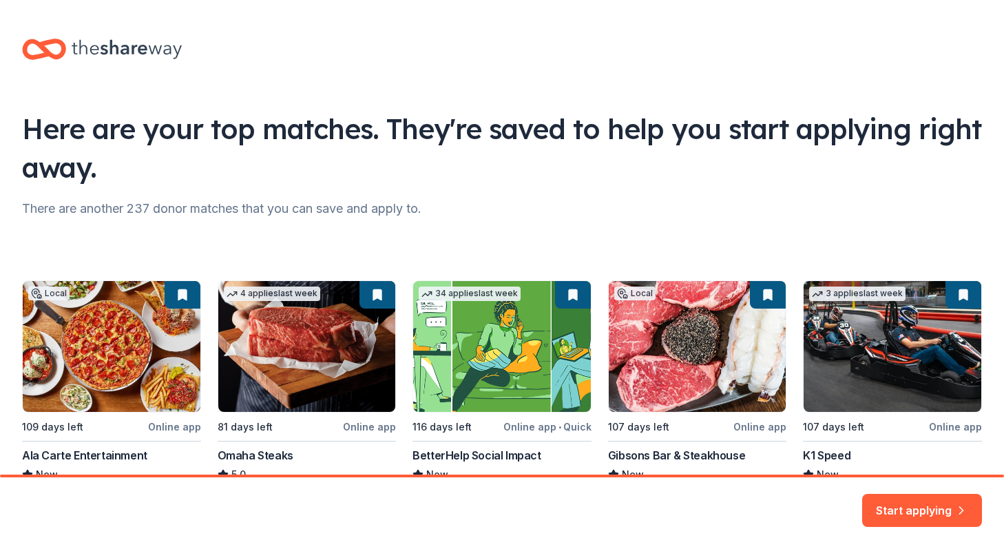
scroll to position [15, 0]
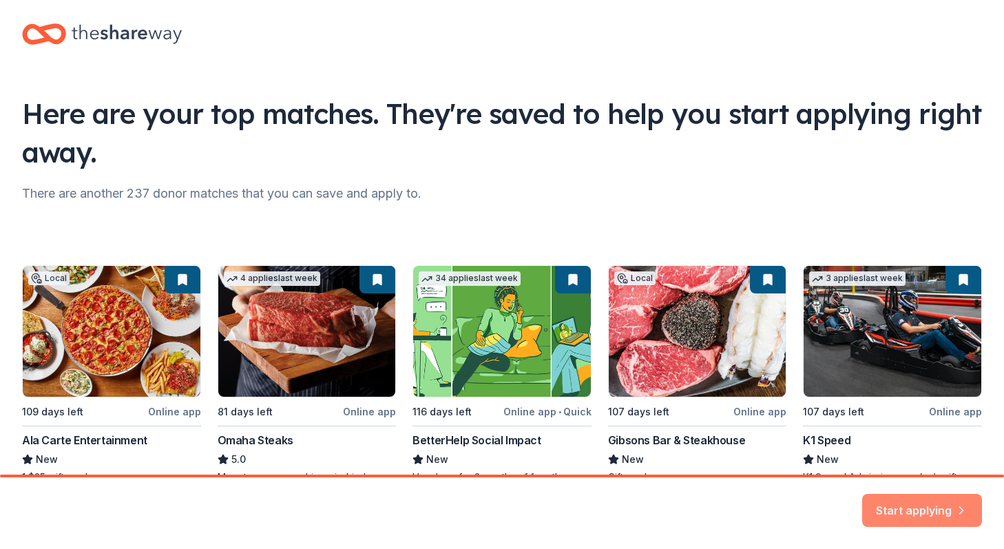
click at [931, 502] on button "Start applying" at bounding box center [923, 505] width 120 height 33
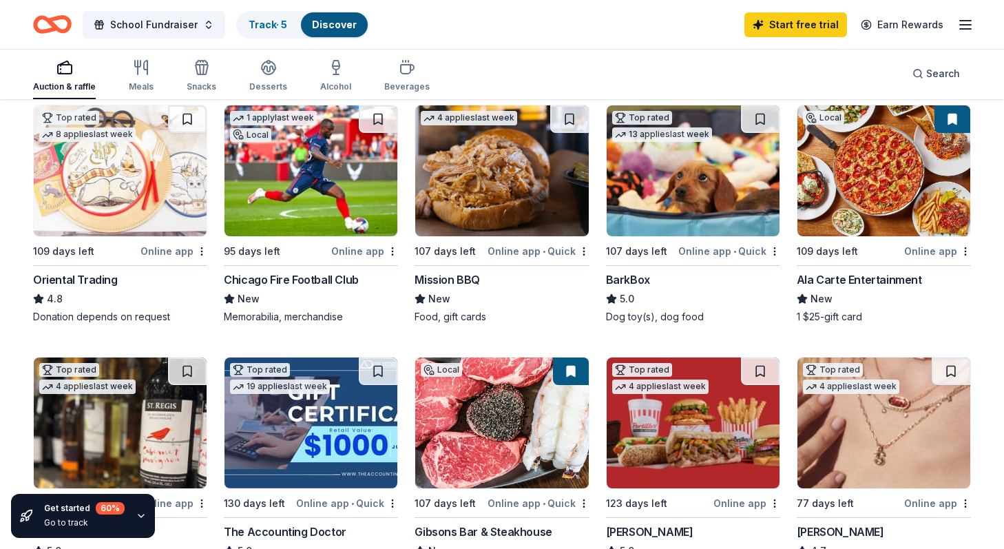
scroll to position [414, 0]
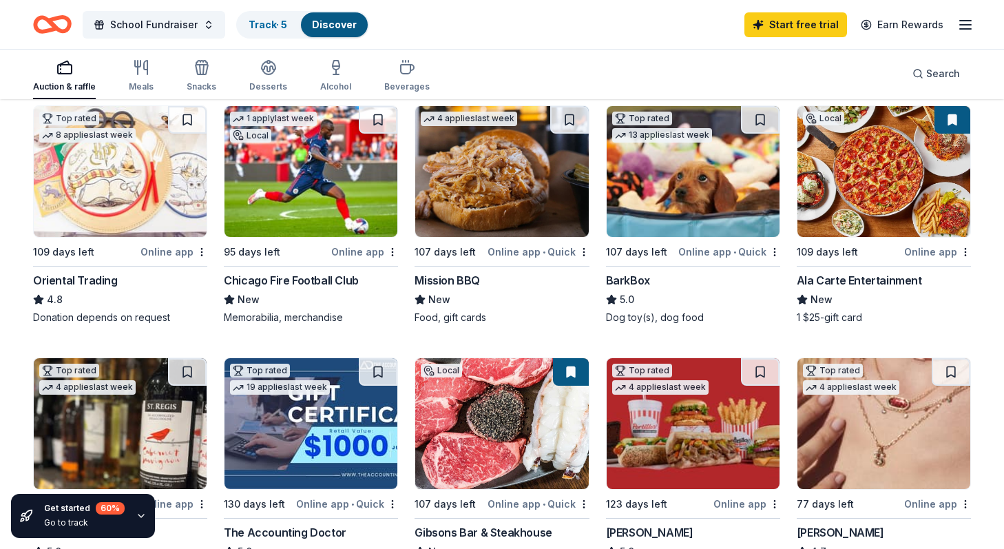
click at [880, 430] on img at bounding box center [884, 423] width 173 height 131
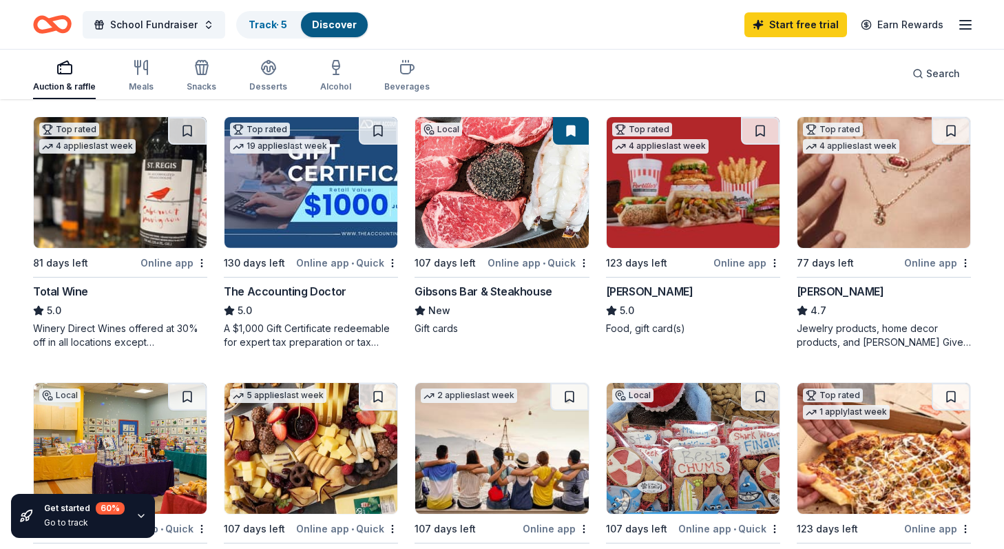
scroll to position [653, 0]
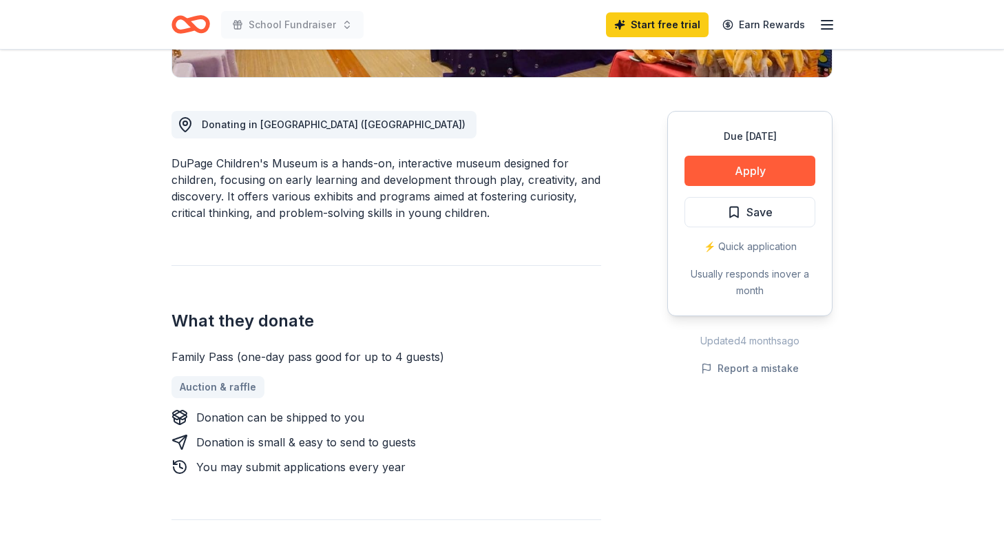
scroll to position [343, 0]
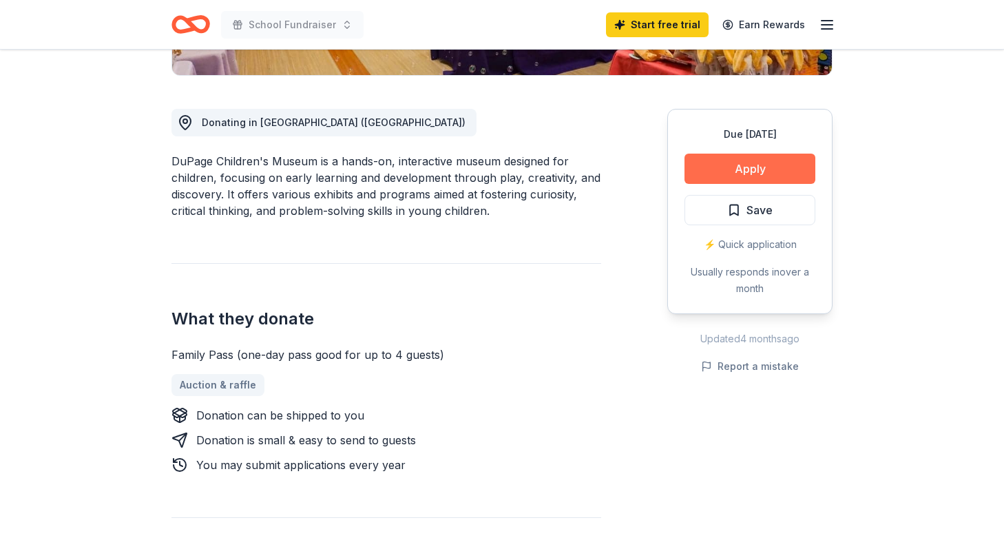
click at [757, 164] on button "Apply" at bounding box center [750, 169] width 131 height 30
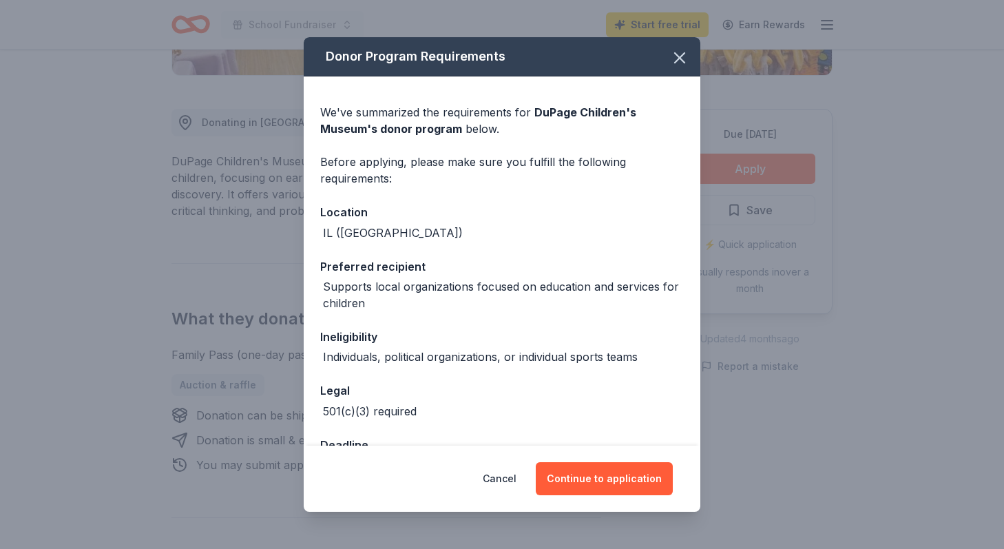
scroll to position [101, 0]
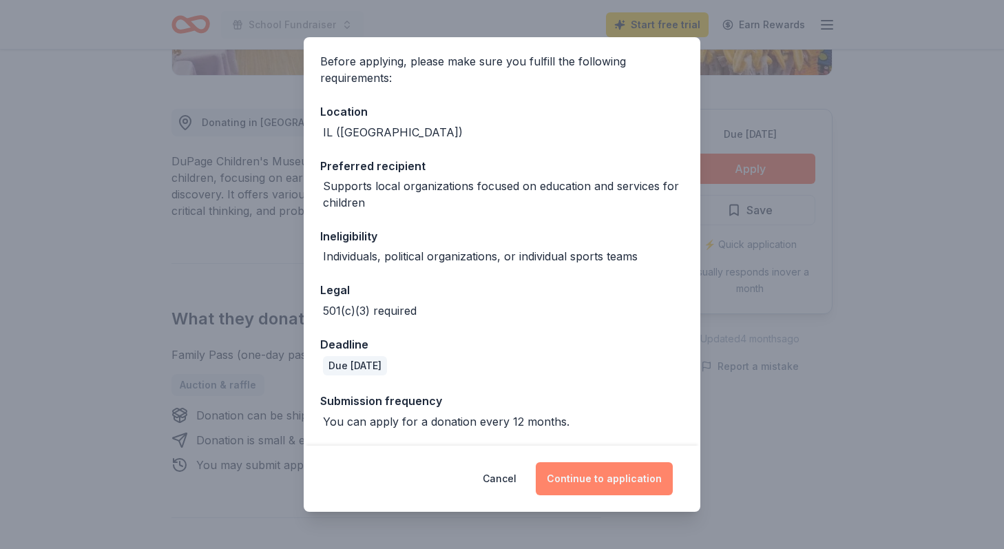
click at [626, 471] on button "Continue to application" at bounding box center [604, 478] width 137 height 33
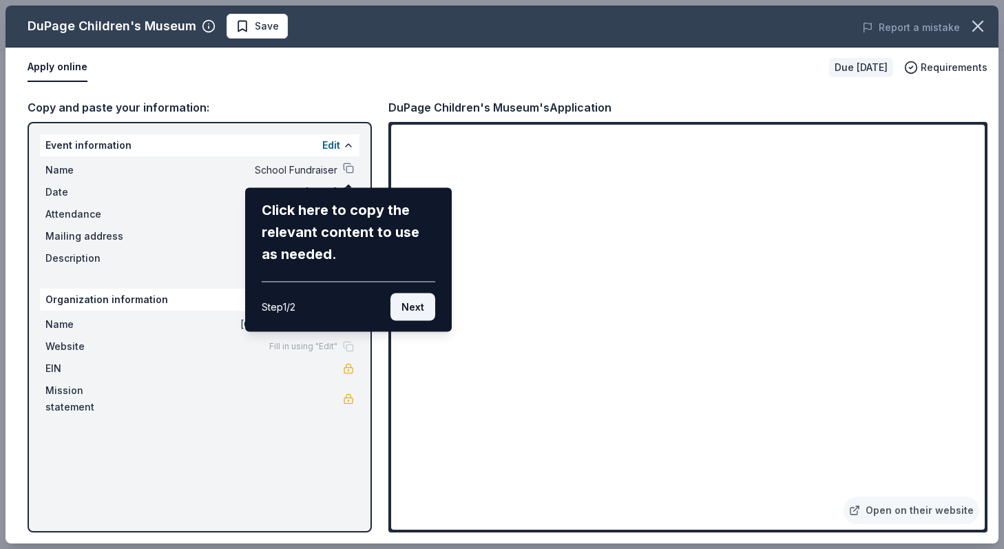
click at [422, 314] on button "Next" at bounding box center [413, 307] width 45 height 28
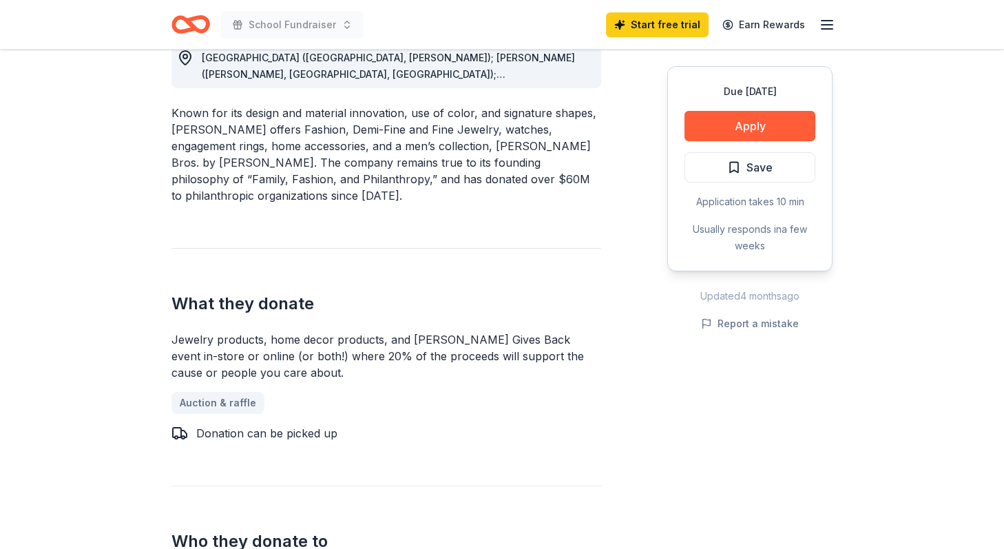
scroll to position [380, 0]
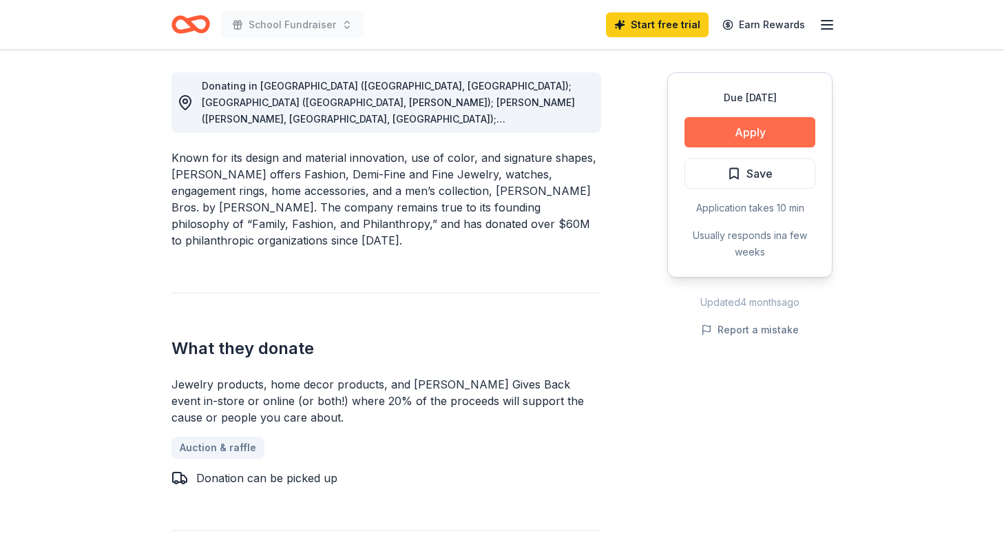
click at [717, 126] on button "Apply" at bounding box center [750, 132] width 131 height 30
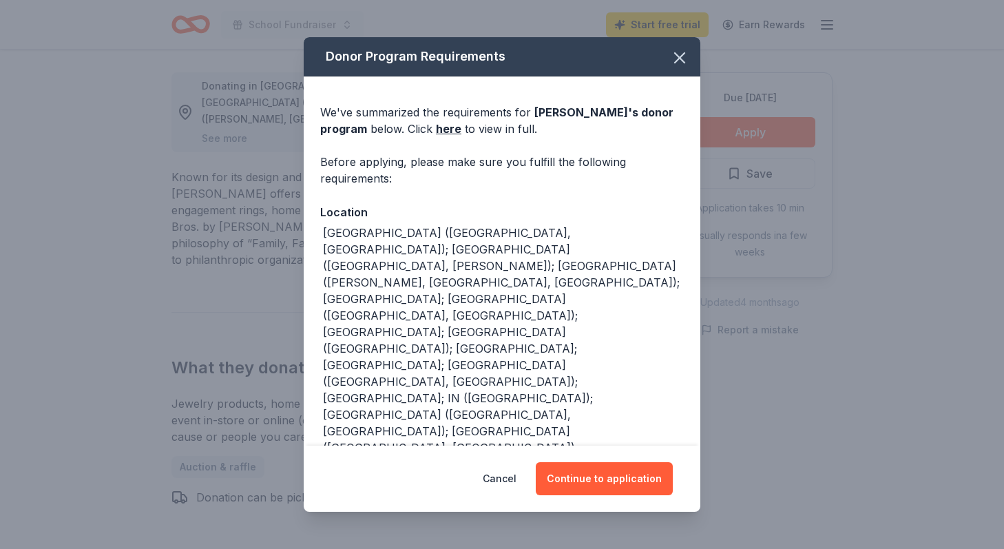
scroll to position [128, 0]
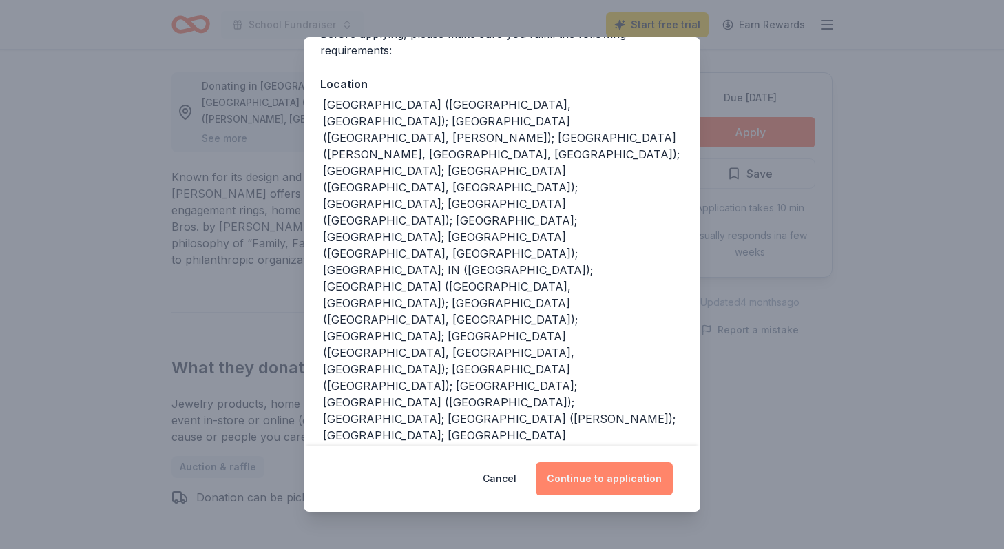
click at [608, 479] on button "Continue to application" at bounding box center [604, 478] width 137 height 33
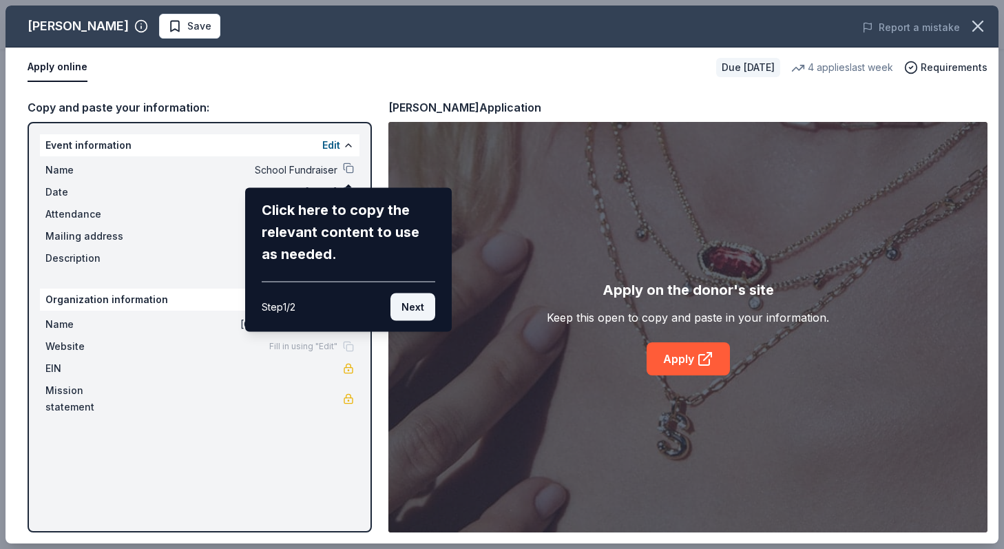
click at [420, 309] on button "Next" at bounding box center [413, 307] width 45 height 28
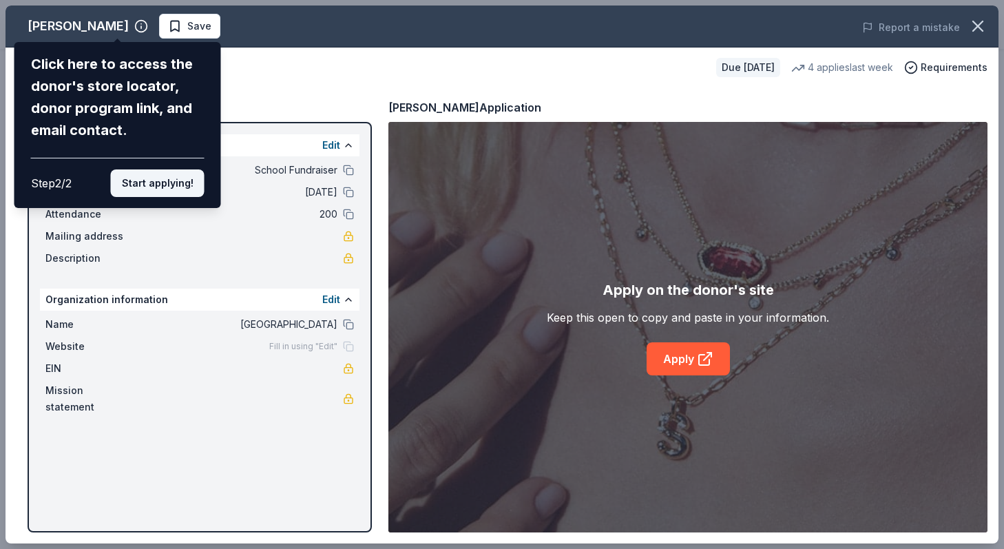
click at [167, 191] on button "Start applying!" at bounding box center [158, 183] width 94 height 28
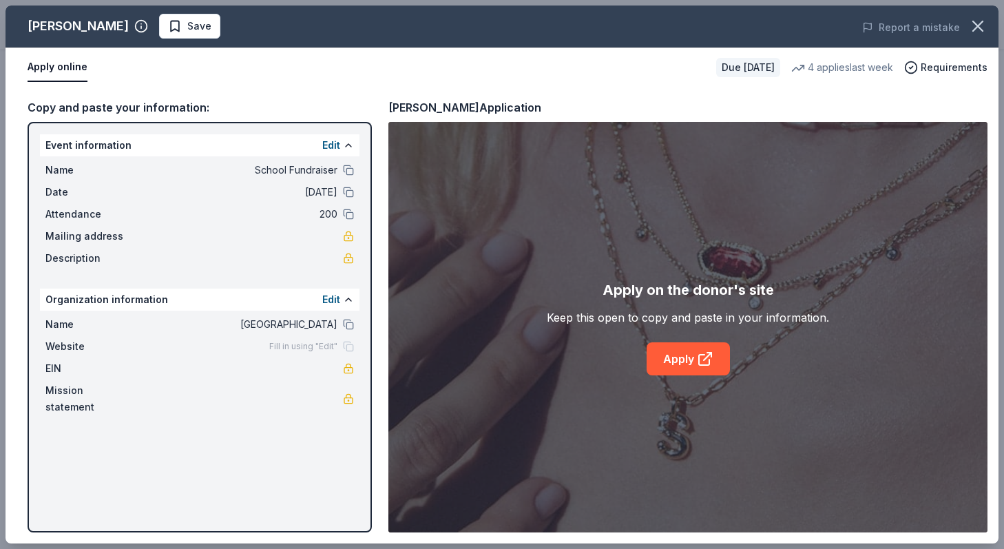
click at [679, 363] on div "[PERSON_NAME] Save Report a mistake Apply online Due [DATE] 4 applies last week…" at bounding box center [502, 275] width 993 height 538
click at [704, 351] on div "[PERSON_NAME] Save Report a mistake Apply online Due [DATE] 4 applies last week…" at bounding box center [502, 275] width 993 height 538
click at [682, 351] on div "[PERSON_NAME] Save Report a mistake Apply online Due [DATE] 4 applies last week…" at bounding box center [502, 275] width 993 height 538
click at [685, 360] on div "[PERSON_NAME] Save Report a mistake Apply online Due [DATE] 4 applies last week…" at bounding box center [502, 275] width 993 height 538
click at [694, 356] on div "[PERSON_NAME] Save Report a mistake Apply online Due [DATE] 4 applies last week…" at bounding box center [502, 275] width 993 height 538
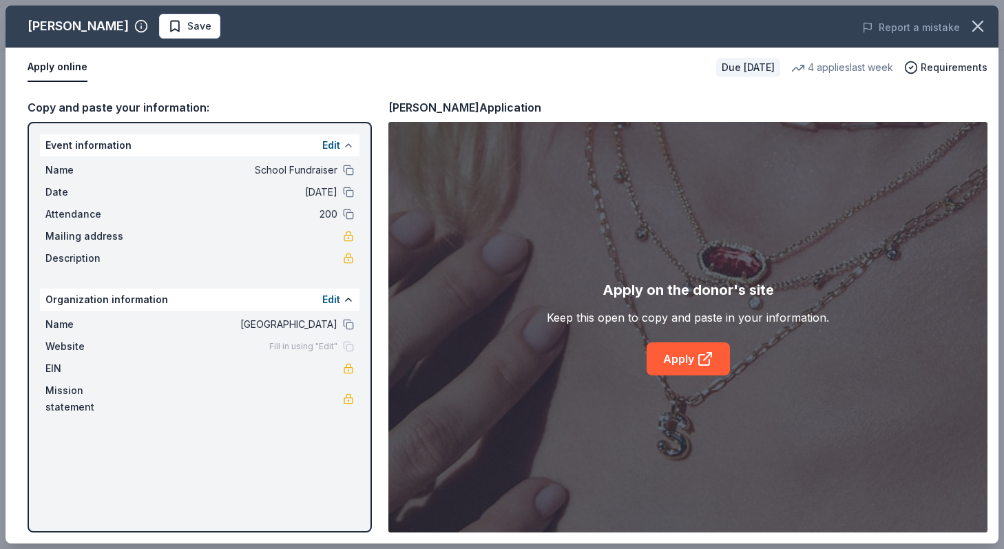
click at [351, 145] on button at bounding box center [348, 145] width 11 height 11
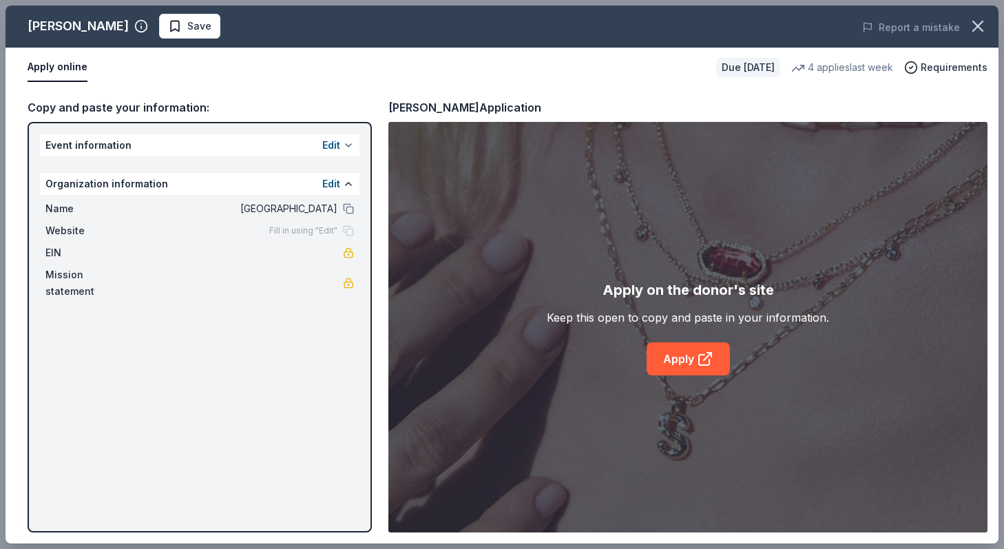
click at [351, 145] on button at bounding box center [348, 145] width 11 height 11
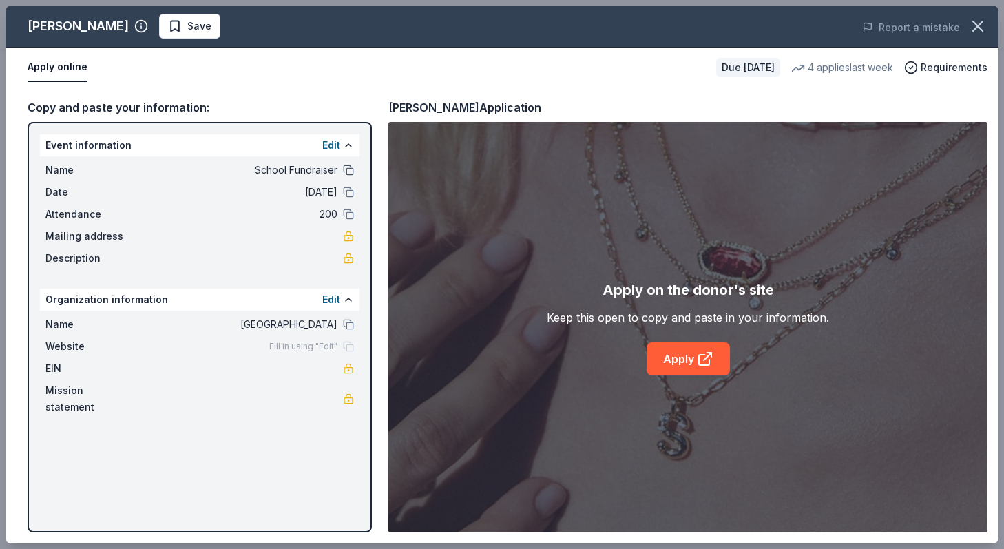
click at [351, 170] on button at bounding box center [348, 170] width 11 height 11
click at [348, 192] on button at bounding box center [348, 192] width 11 height 11
click at [351, 329] on button at bounding box center [348, 324] width 11 height 11
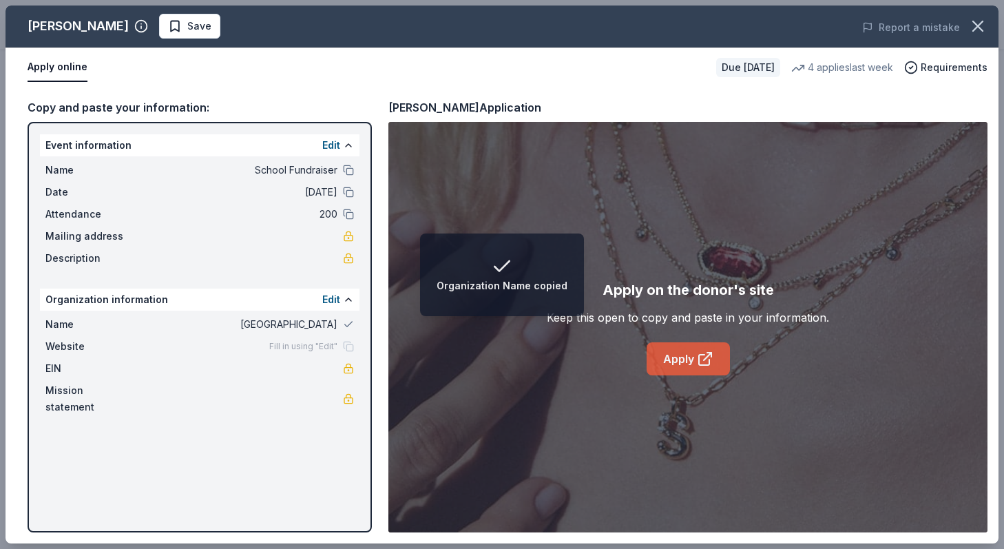
click at [683, 362] on link "Apply" at bounding box center [688, 358] width 83 height 33
